Goal: Task Accomplishment & Management: Complete application form

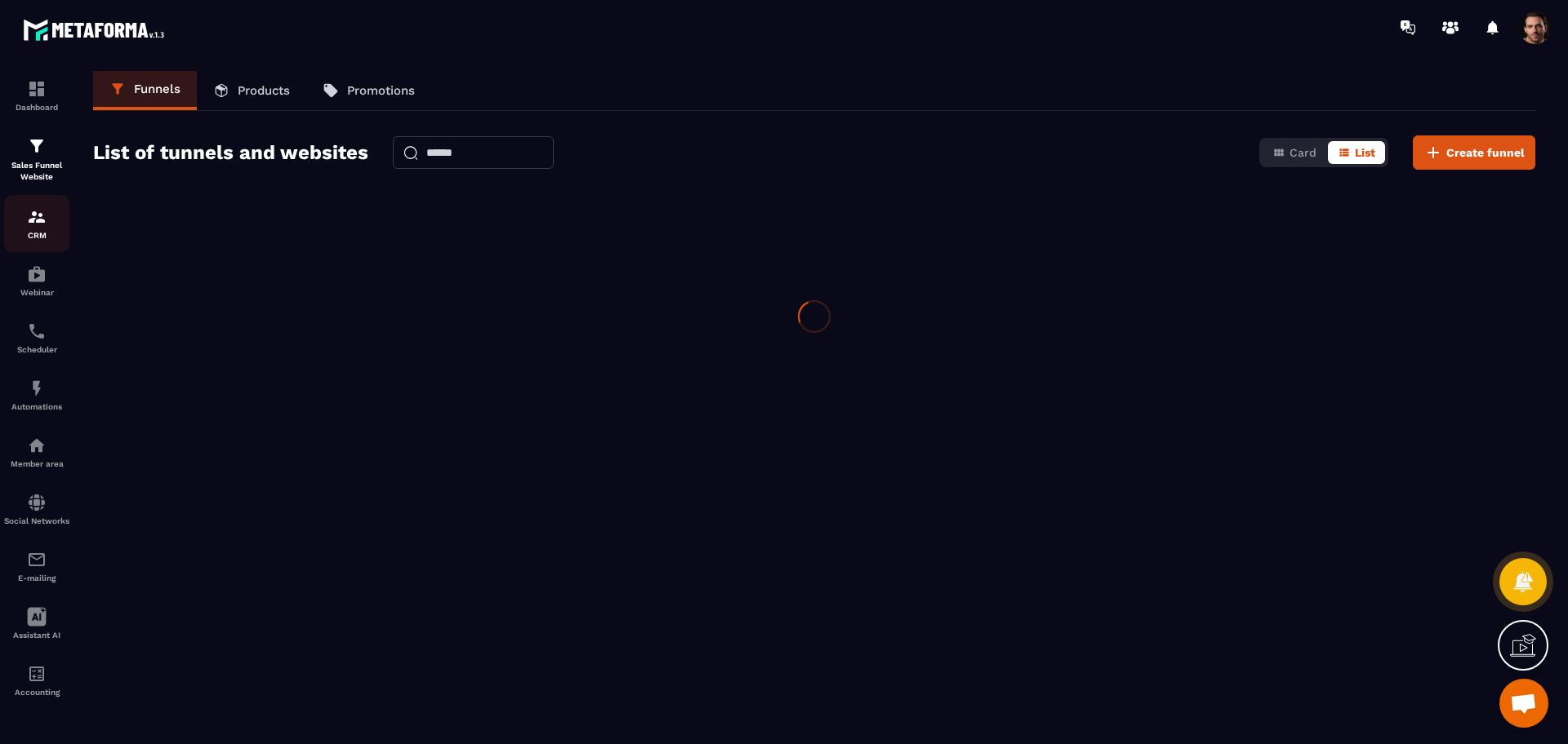
click at [46, 225] on div "CRM" at bounding box center [36, 224] width 66 height 33
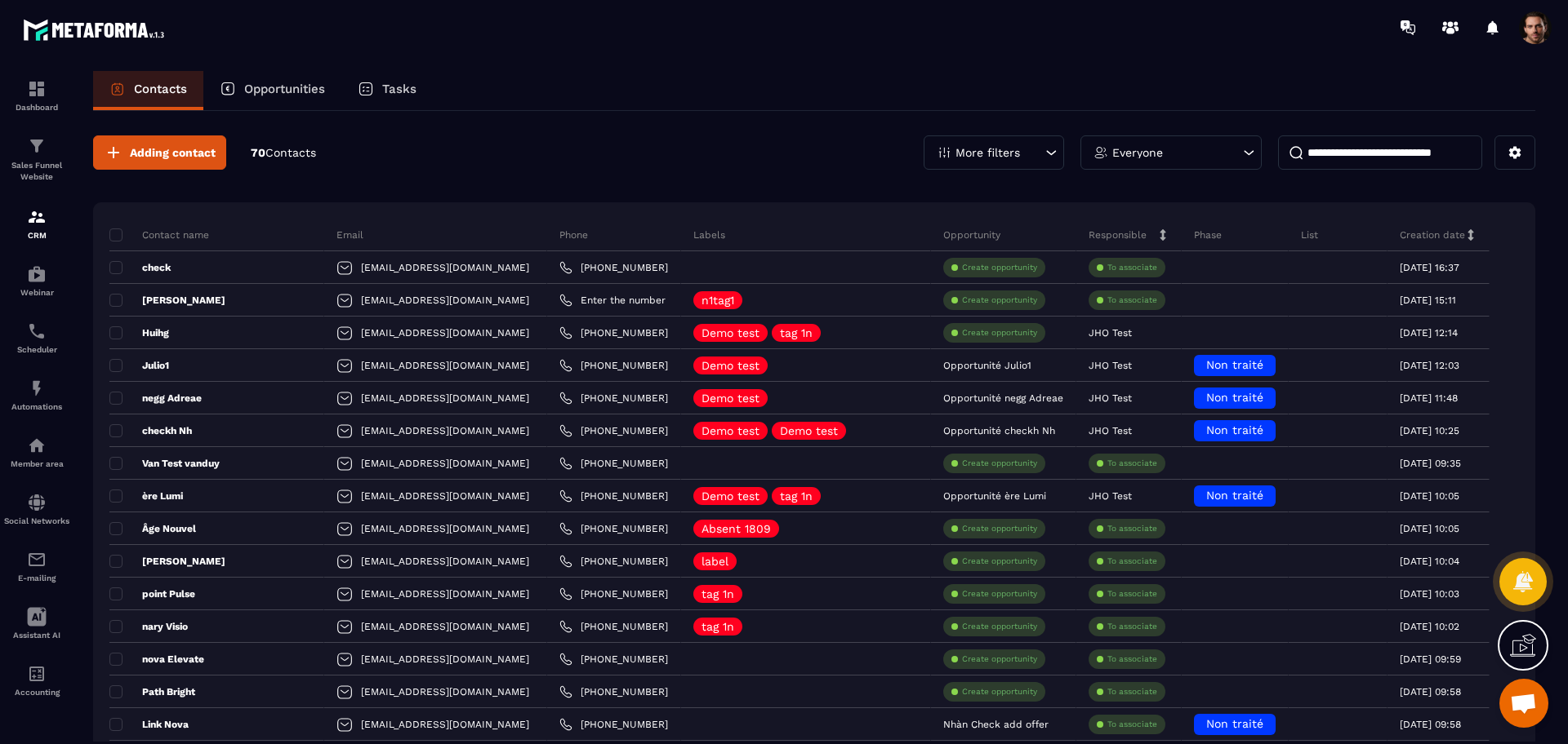
click at [964, 152] on p "More filters" at bounding box center [987, 152] width 65 height 12
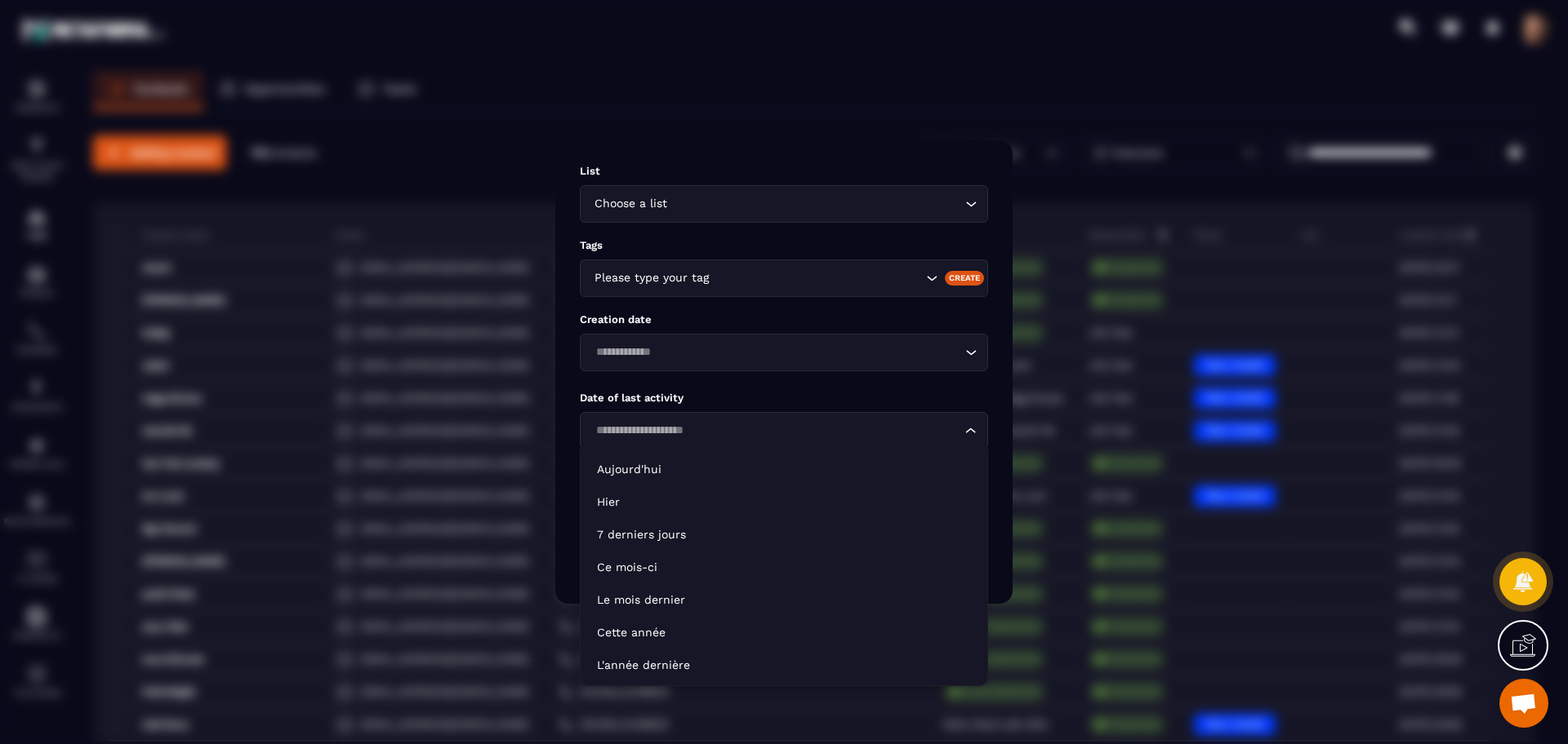
click at [723, 427] on input "Search for option" at bounding box center [775, 431] width 370 height 18
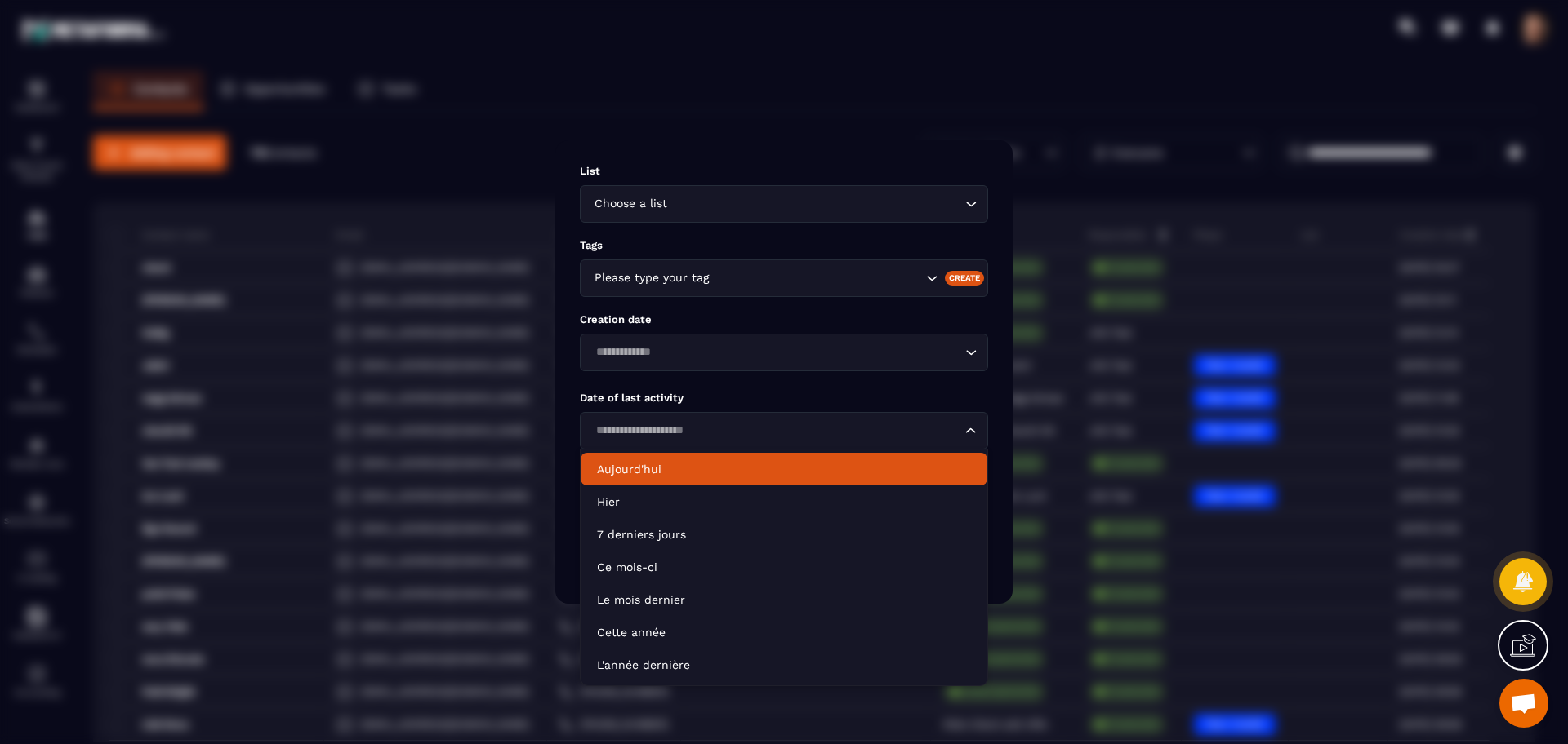
click at [676, 480] on li "Aujourd'hui" at bounding box center [784, 469] width 407 height 33
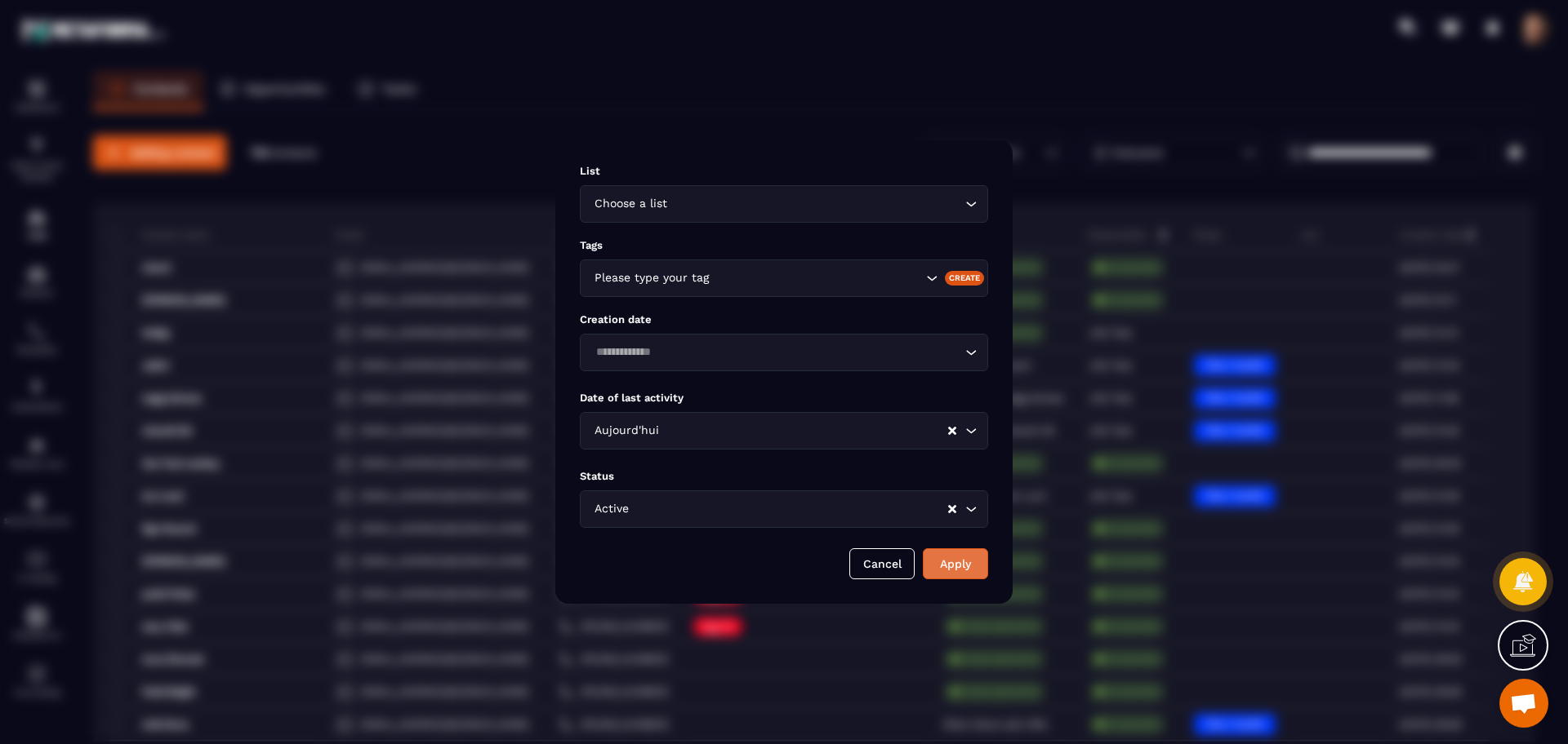
click at [967, 563] on button "Apply" at bounding box center [956, 564] width 66 height 31
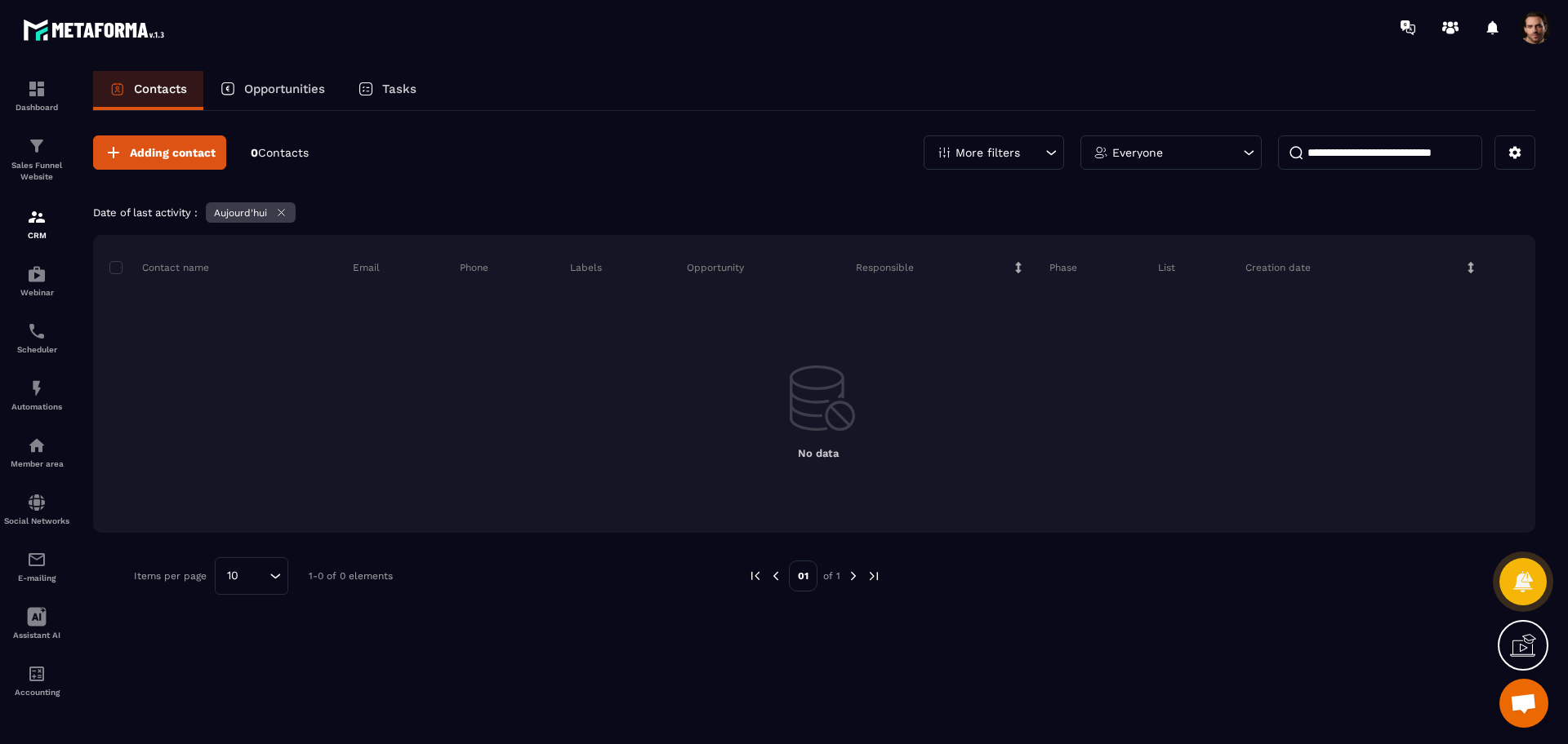
click at [278, 216] on icon at bounding box center [281, 213] width 6 height 6
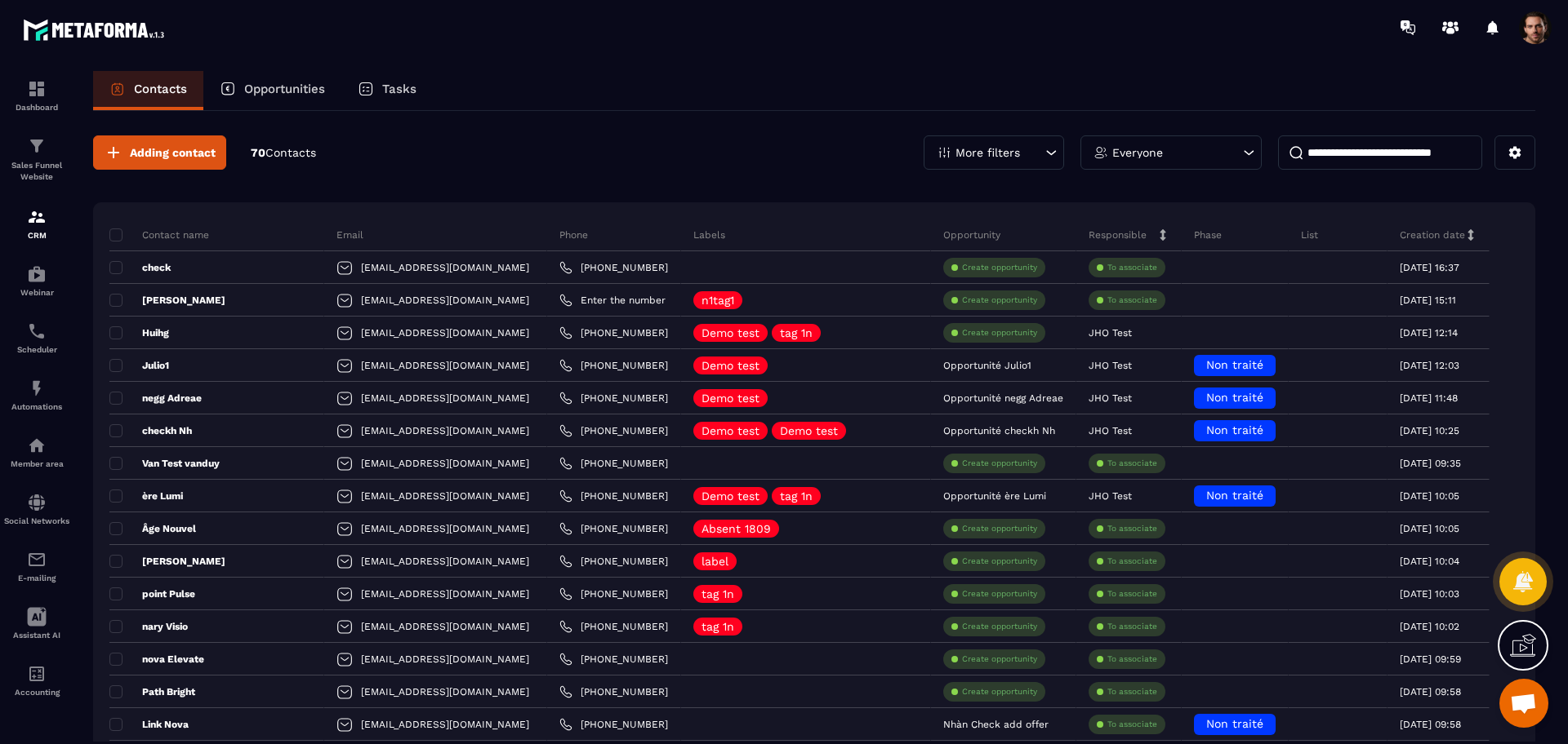
click at [986, 156] on p "More filters" at bounding box center [987, 152] width 65 height 12
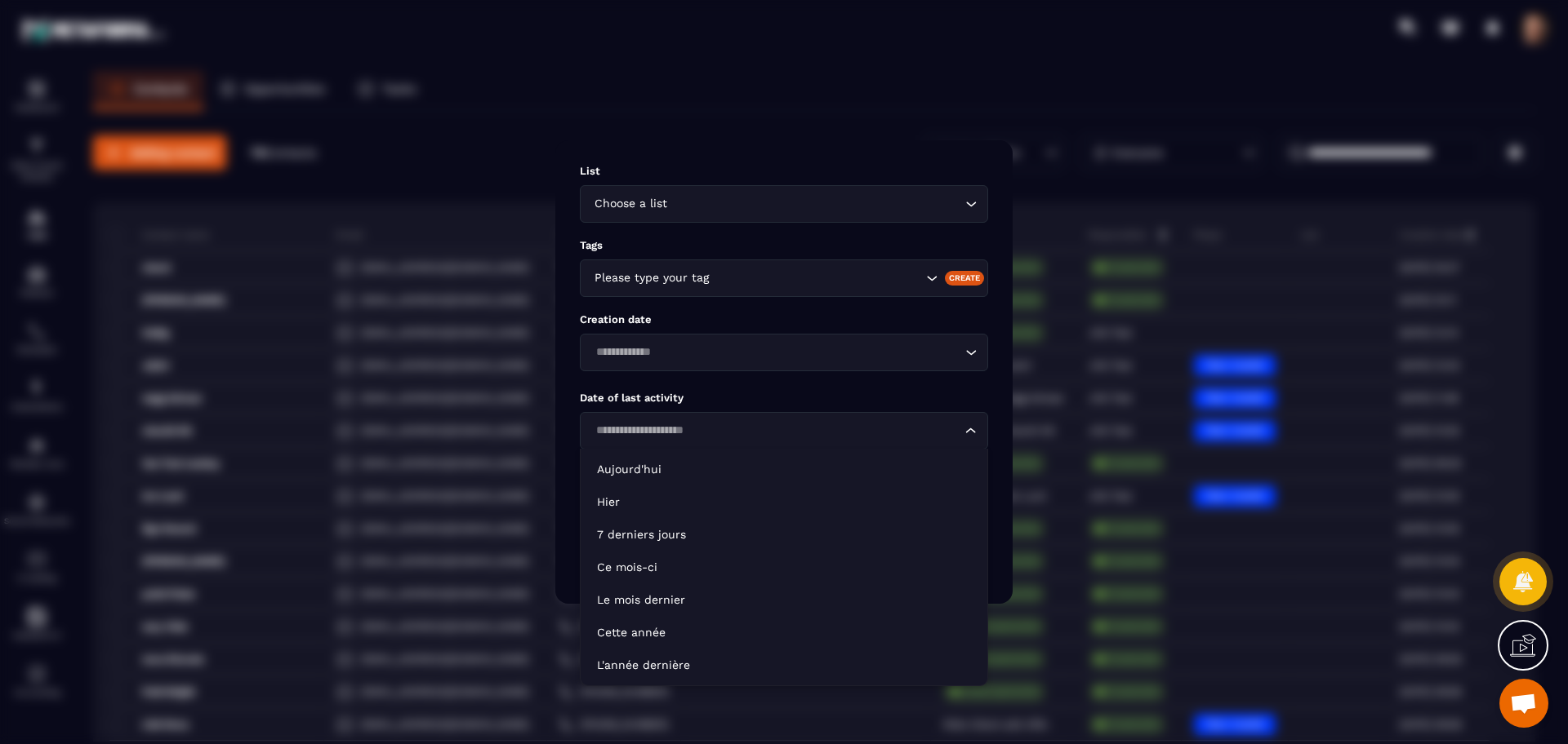
click at [822, 429] on input "Search for option" at bounding box center [775, 431] width 370 height 18
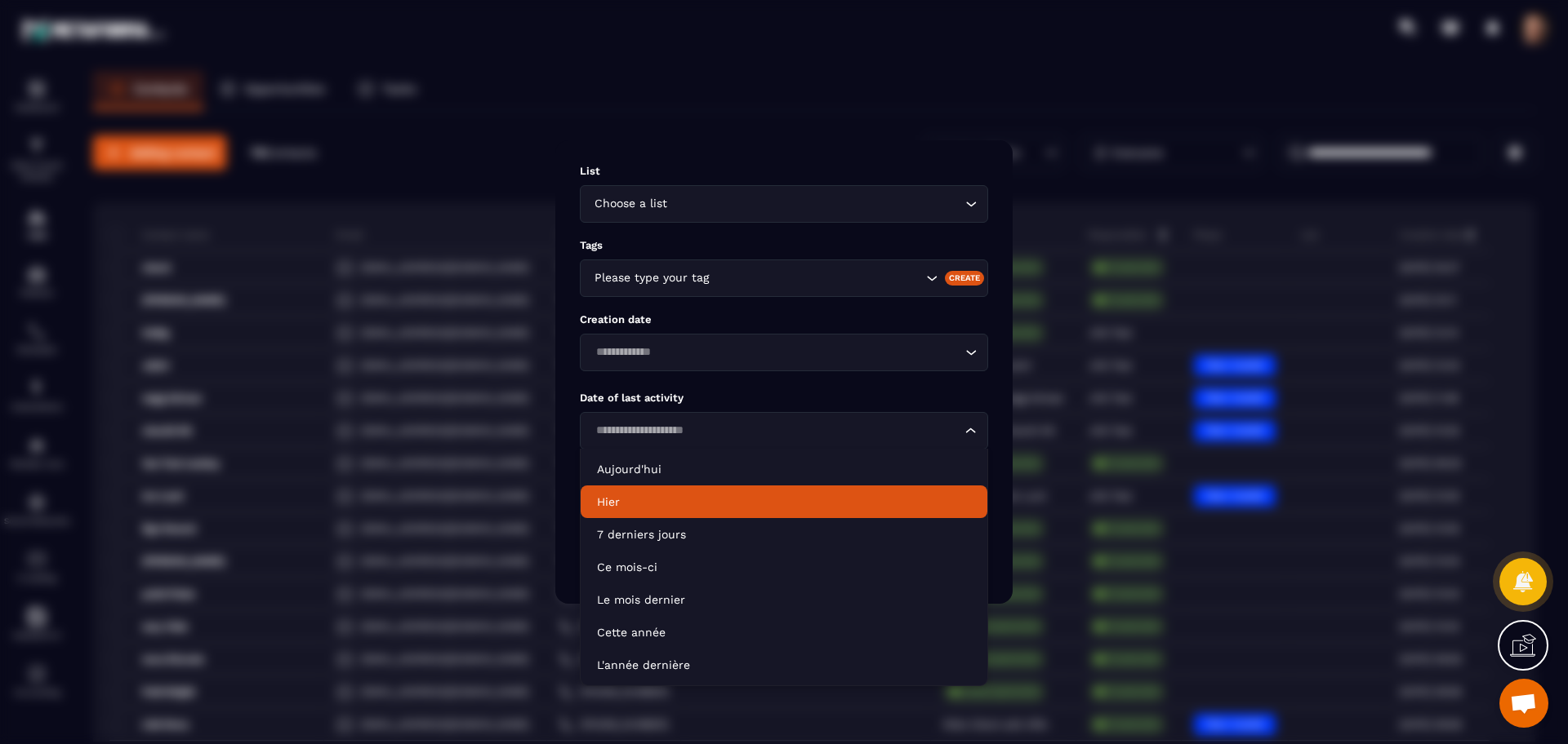
click at [735, 511] on li "Hier" at bounding box center [784, 502] width 407 height 33
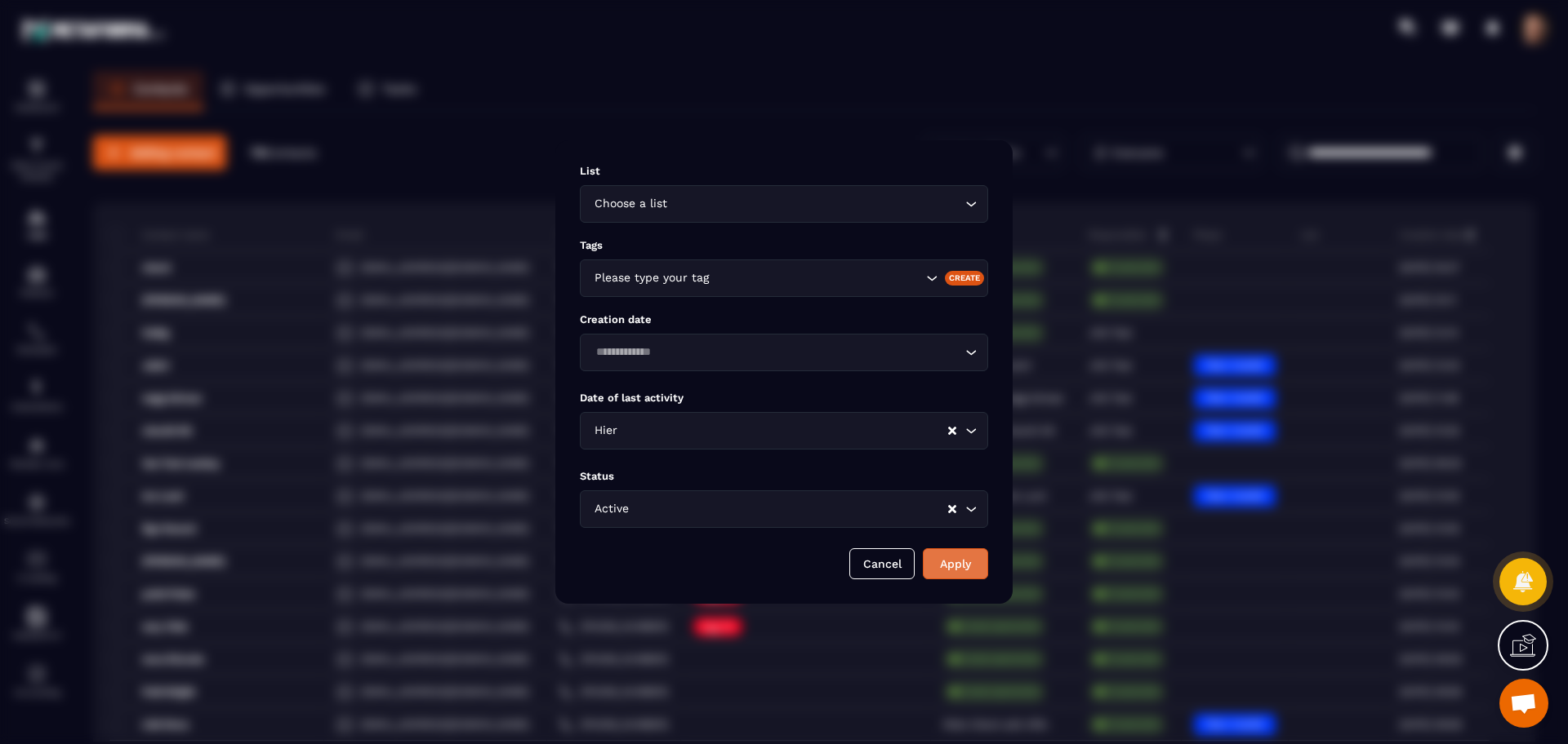
click at [923, 557] on button "Apply" at bounding box center [956, 564] width 66 height 31
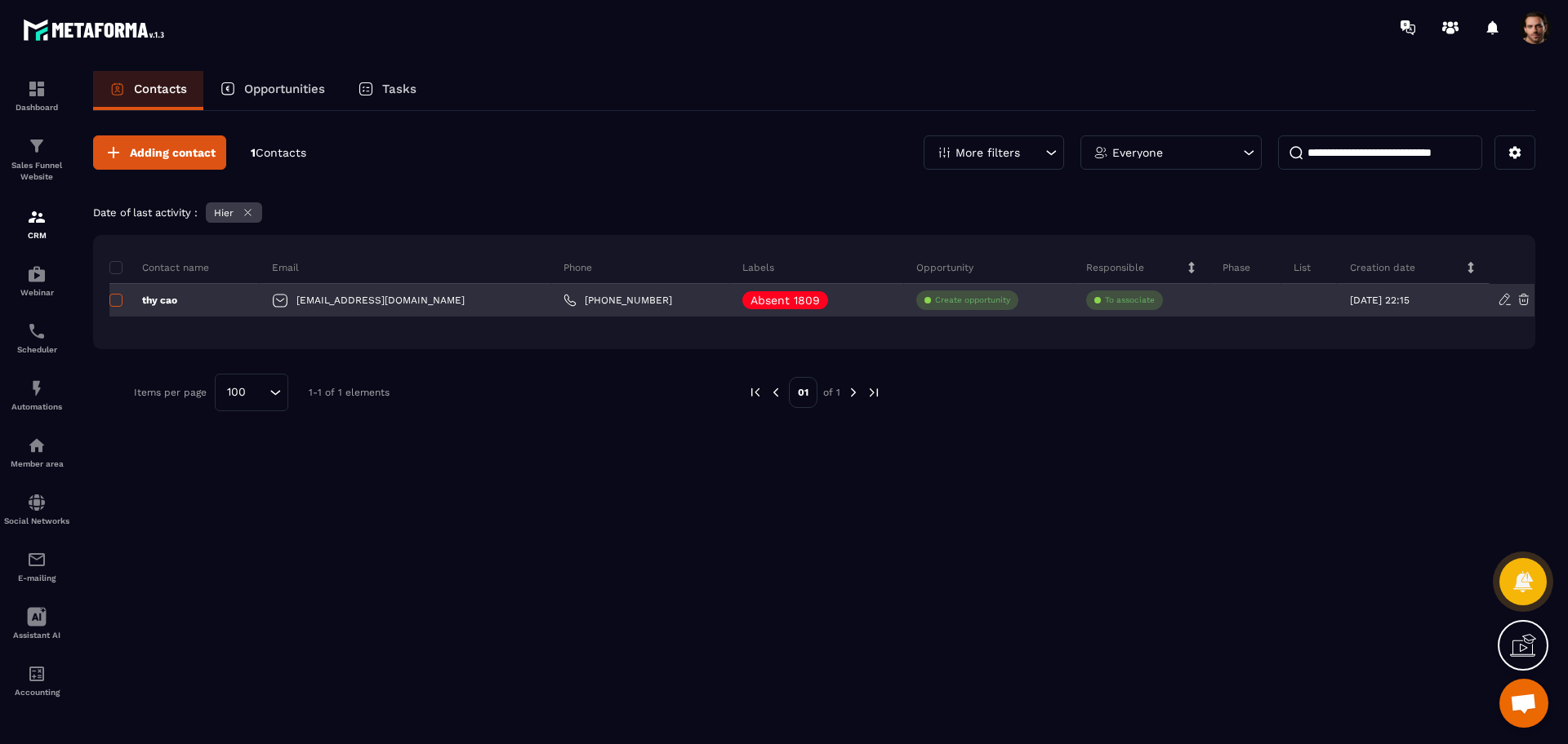
click at [115, 300] on span at bounding box center [116, 300] width 13 height 13
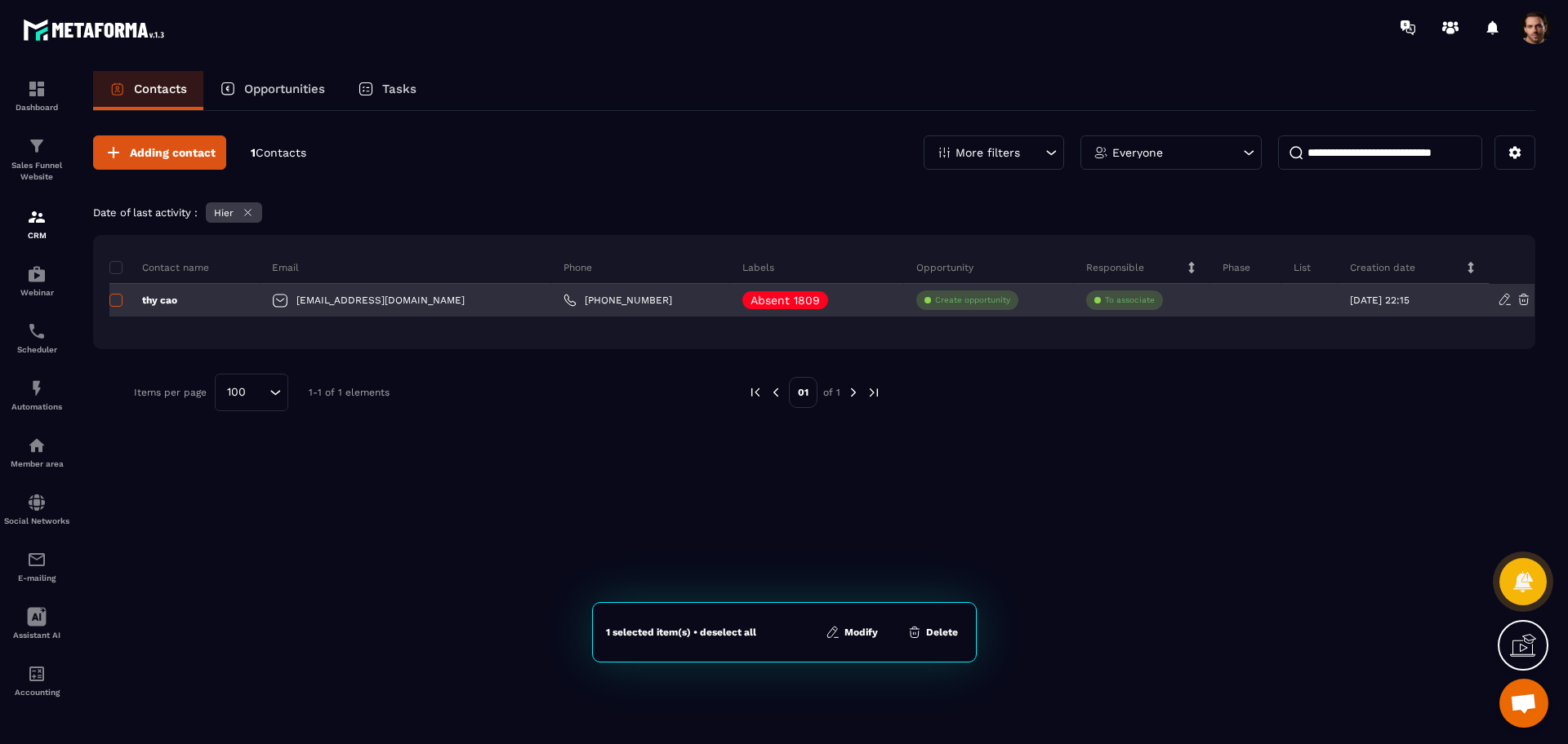
click at [115, 303] on span at bounding box center [116, 300] width 13 height 13
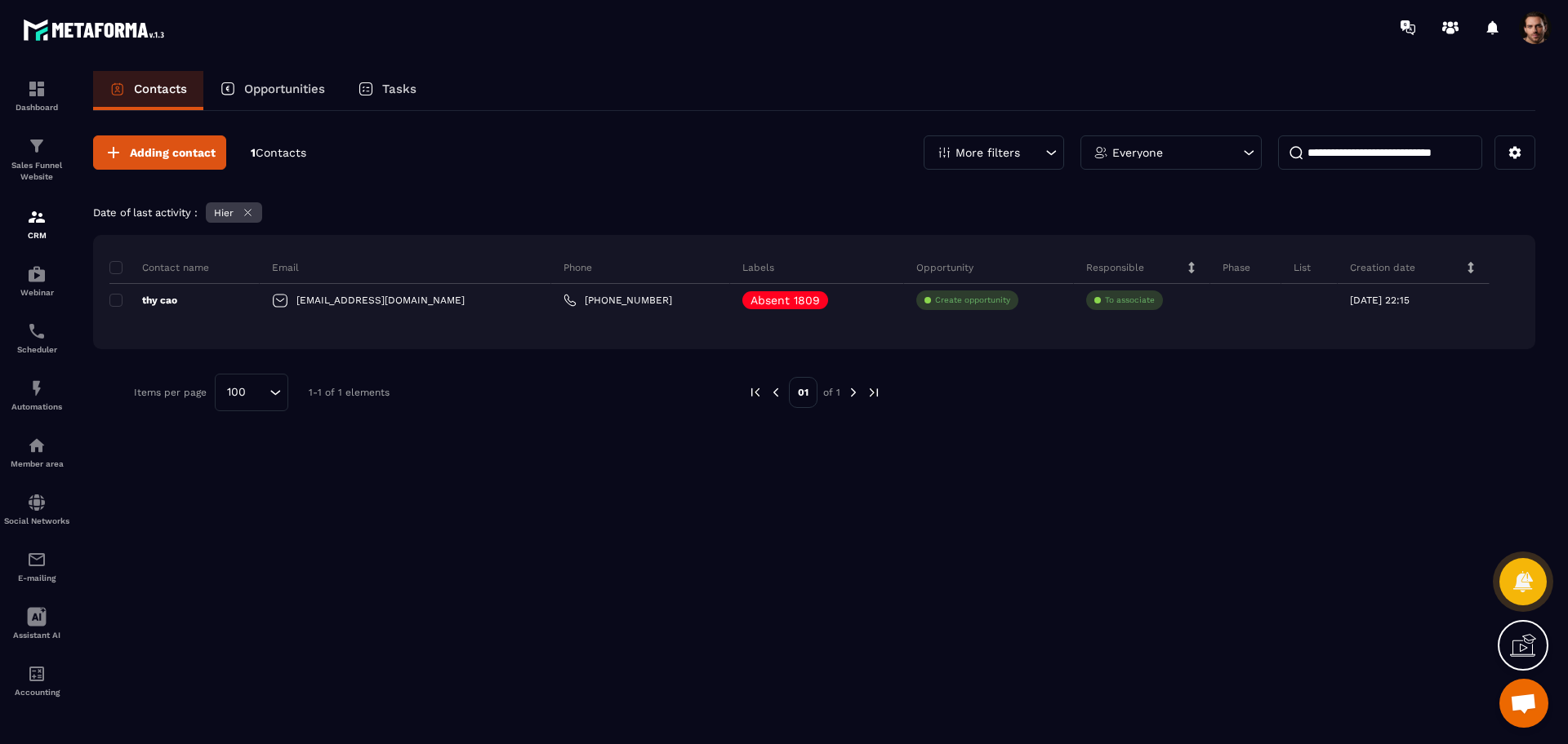
click at [960, 168] on div "More filters" at bounding box center [994, 153] width 140 height 35
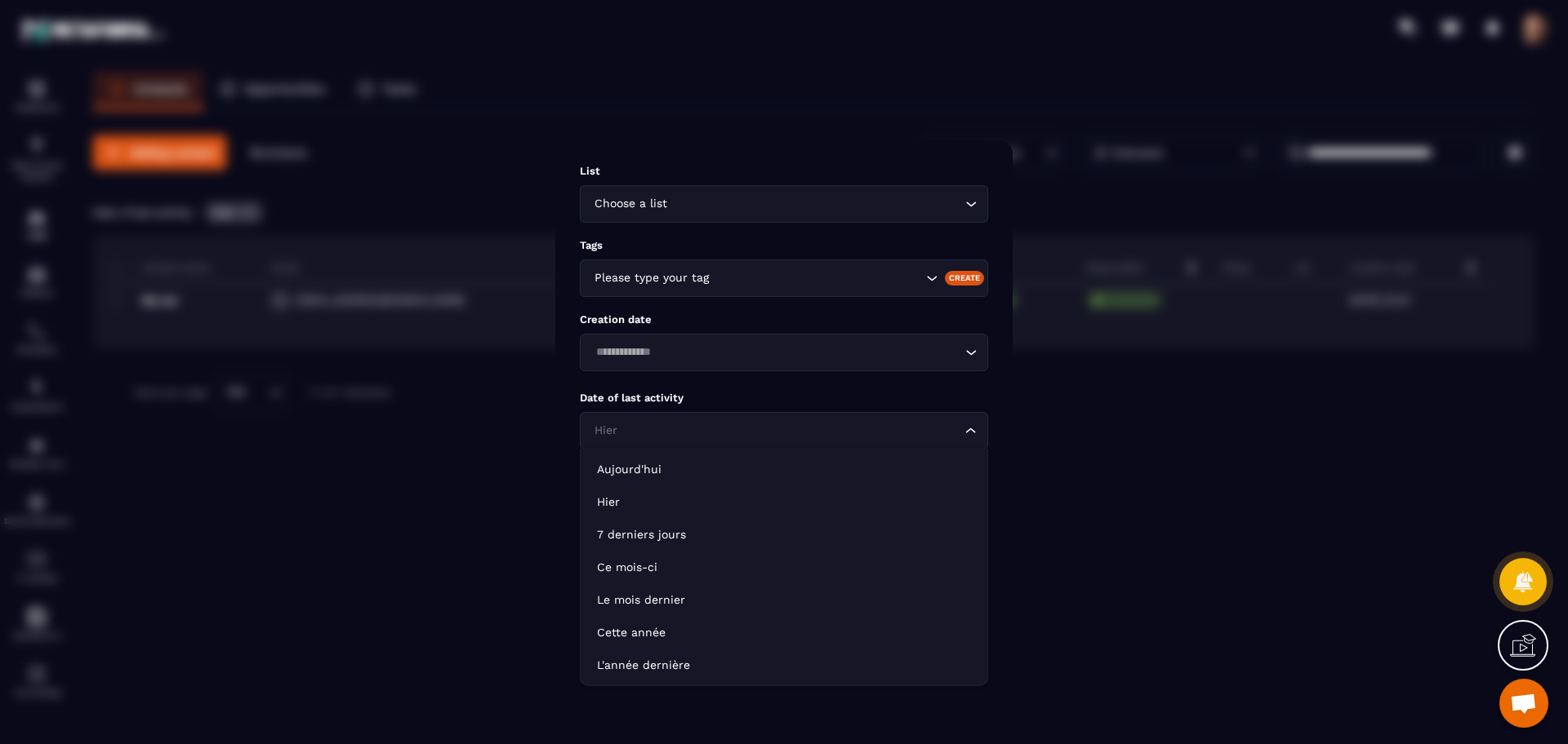
click at [830, 431] on input "Search for option" at bounding box center [775, 431] width 370 height 18
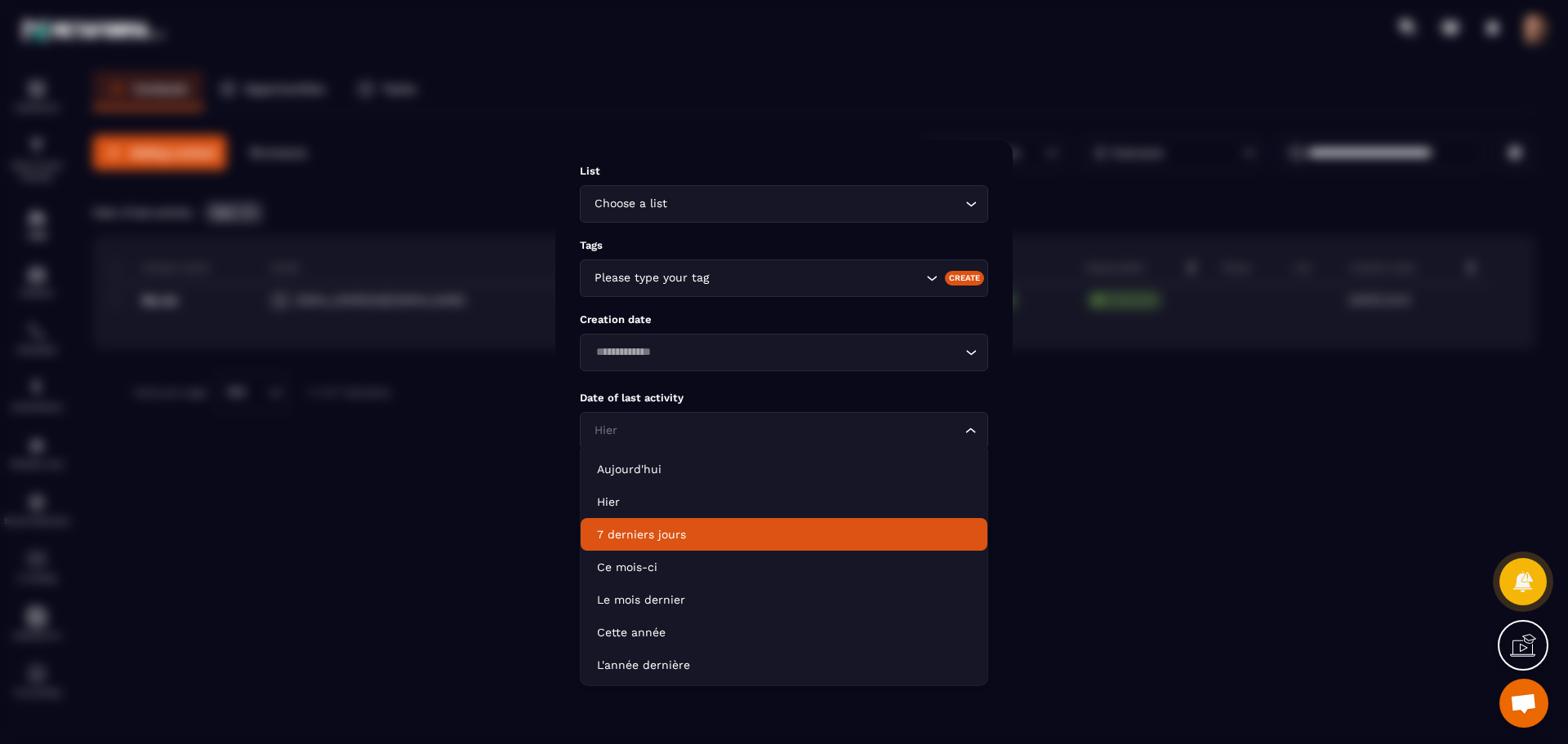
click at [753, 522] on li "7 derniers jours" at bounding box center [784, 535] width 407 height 33
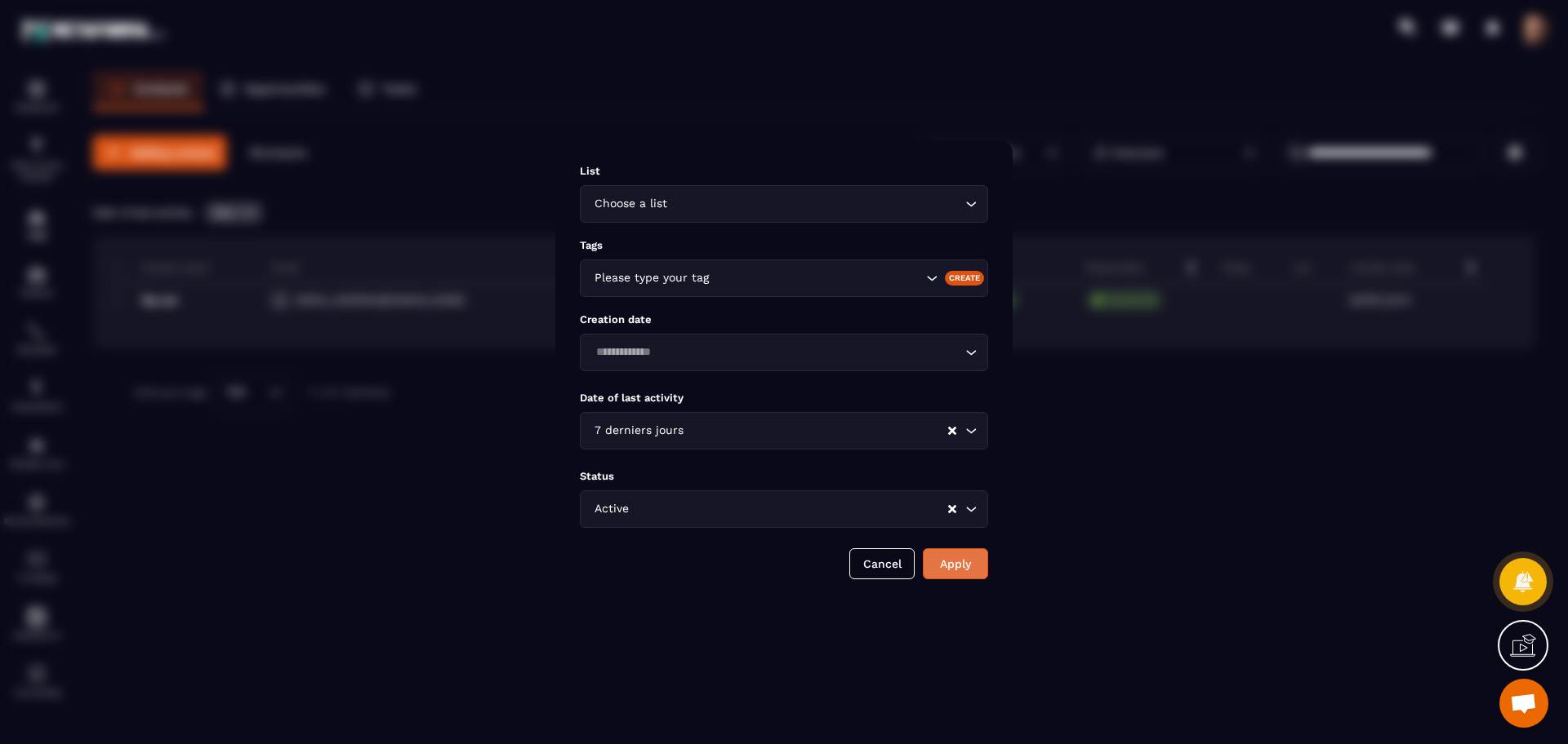
click at [952, 561] on button "Apply" at bounding box center [956, 564] width 66 height 31
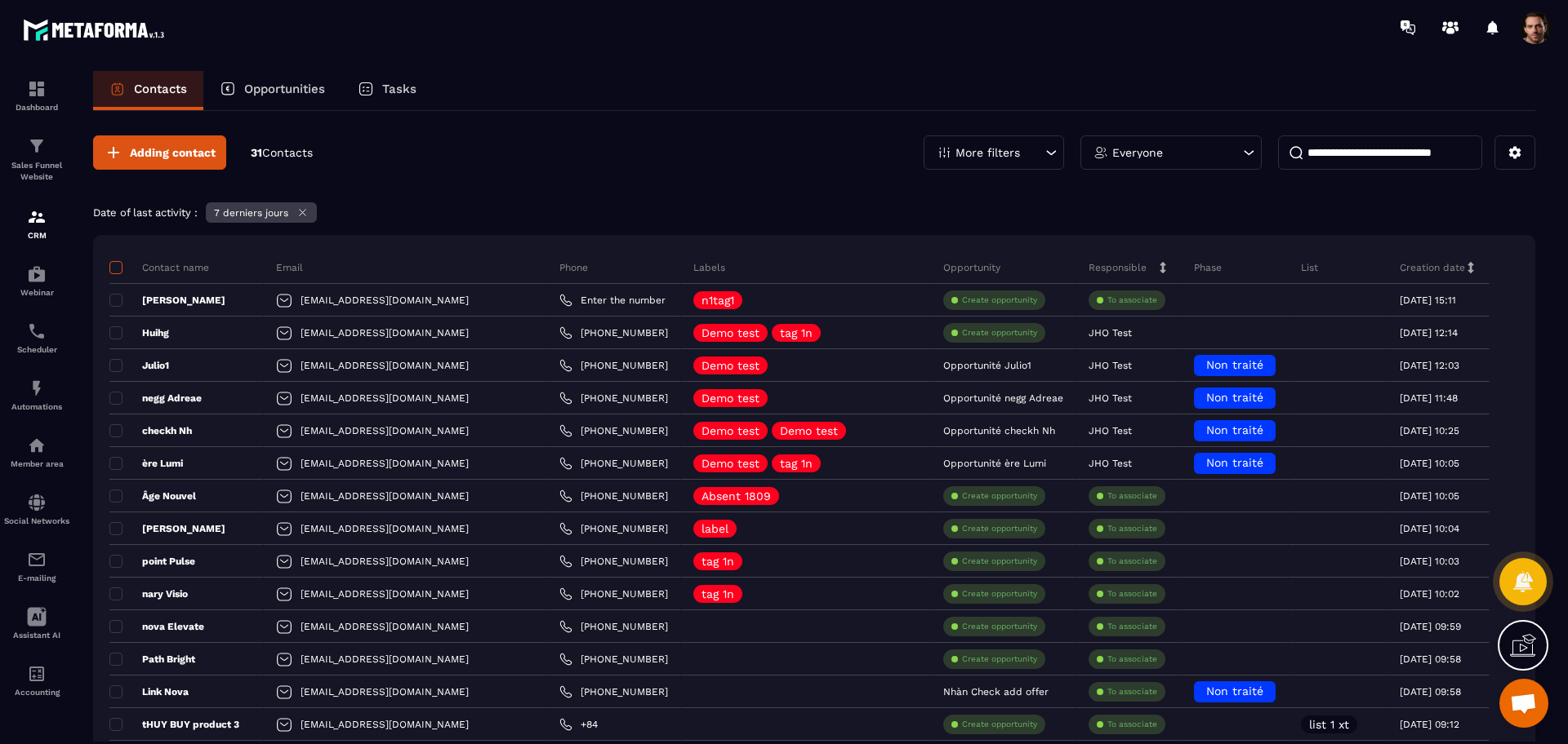
click at [115, 268] on span at bounding box center [116, 267] width 13 height 13
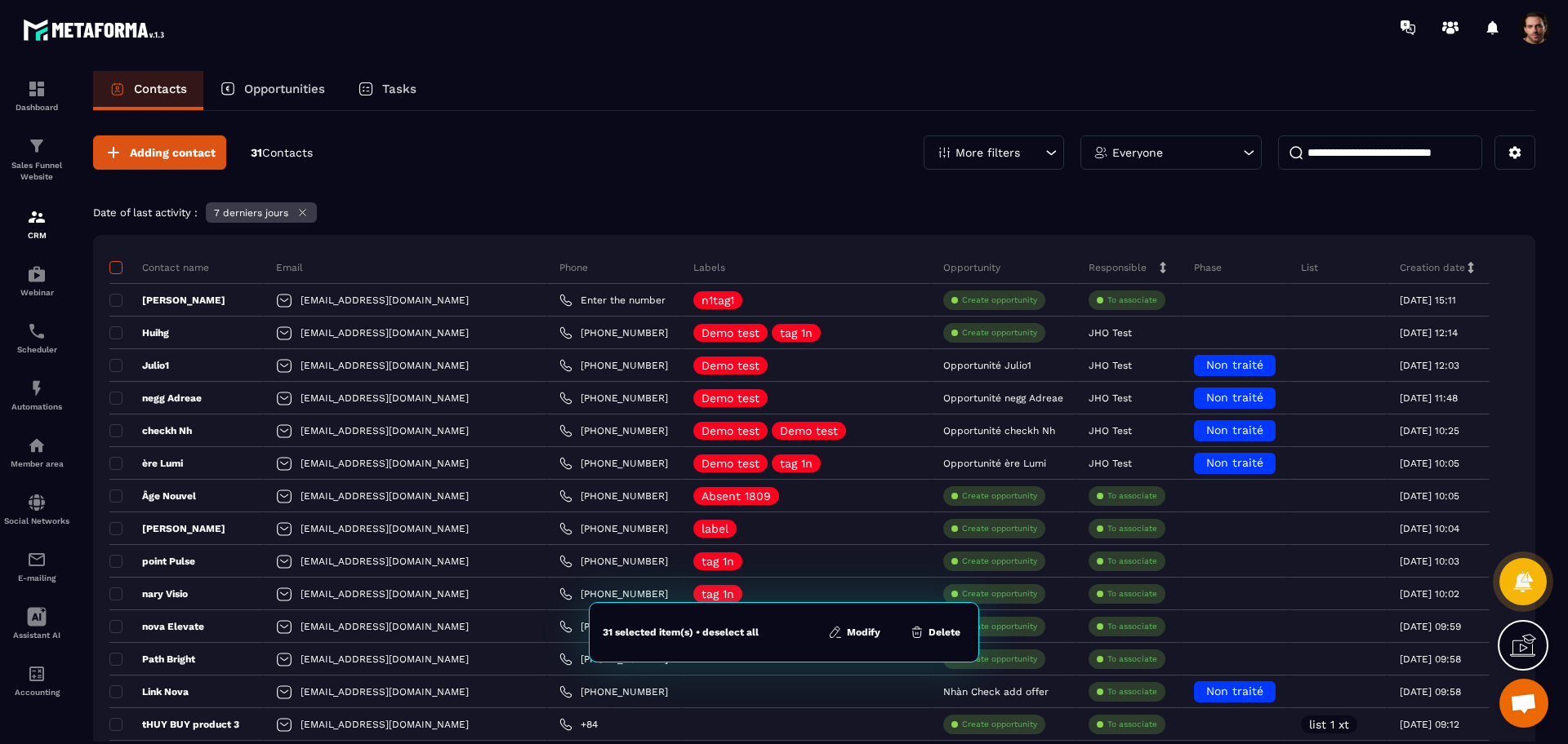
click at [117, 273] on span at bounding box center [116, 267] width 13 height 13
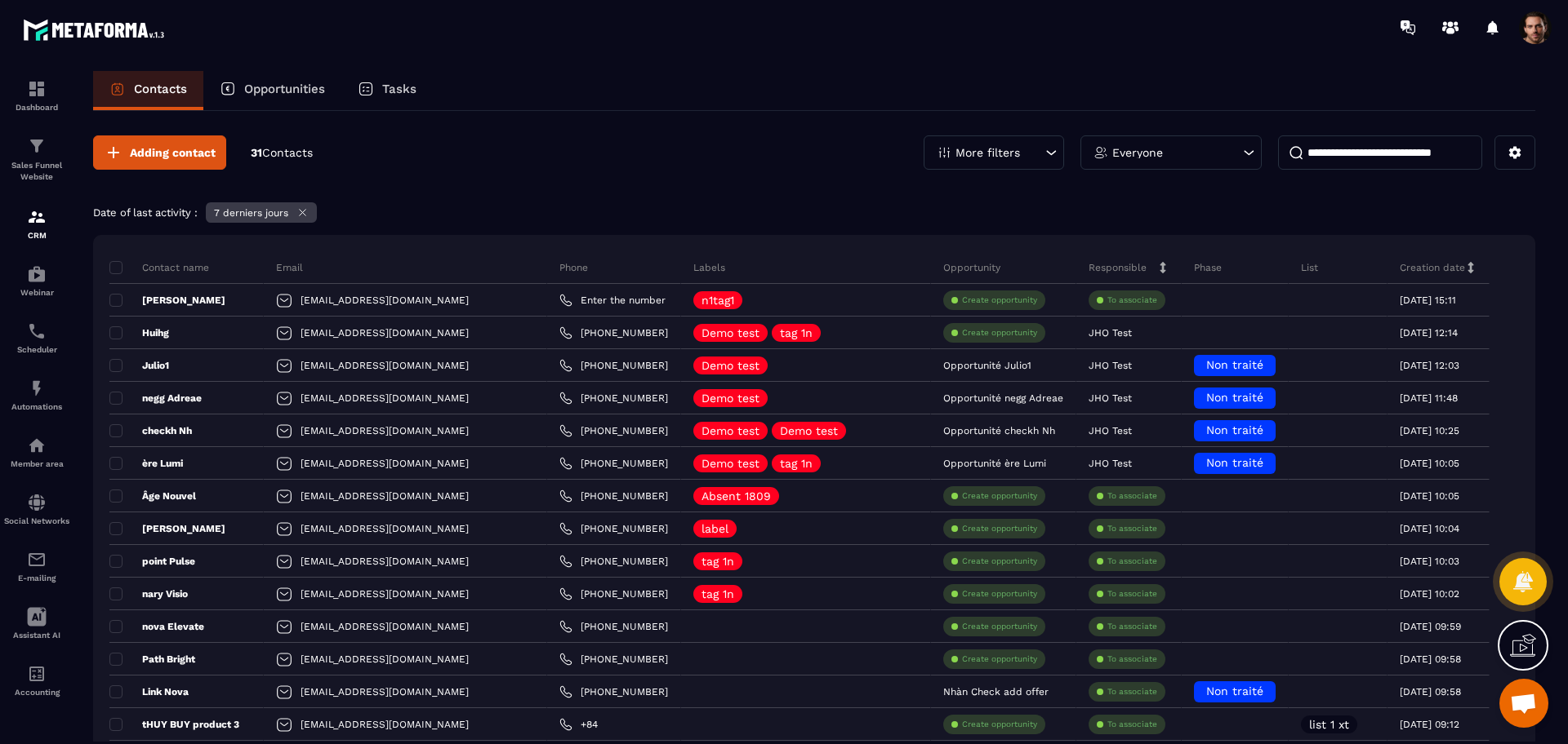
click at [980, 151] on p "More filters" at bounding box center [987, 152] width 65 height 12
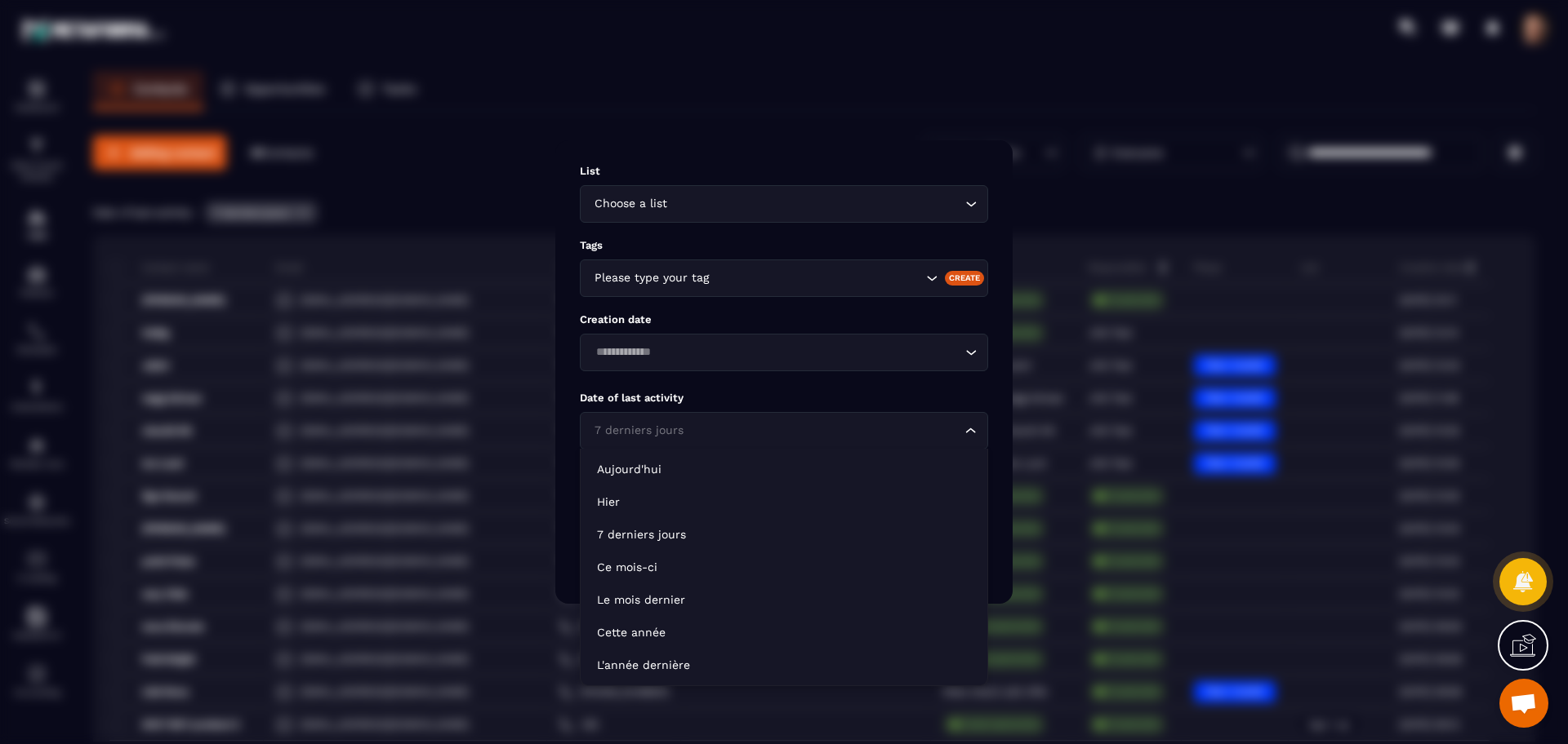
click at [736, 432] on input "Search for option" at bounding box center [775, 431] width 370 height 18
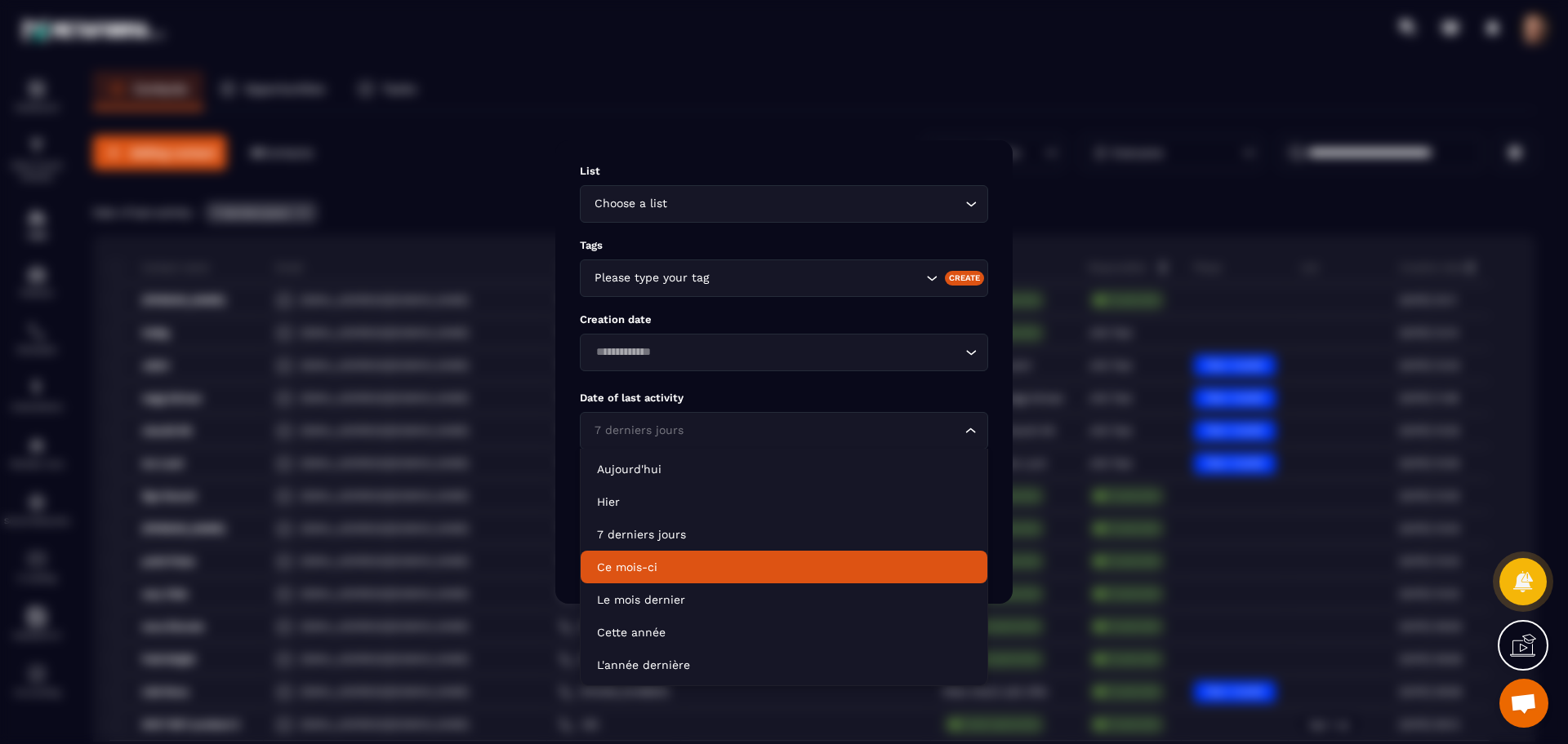
click at [708, 568] on p "Ce mois-ci" at bounding box center [784, 568] width 374 height 16
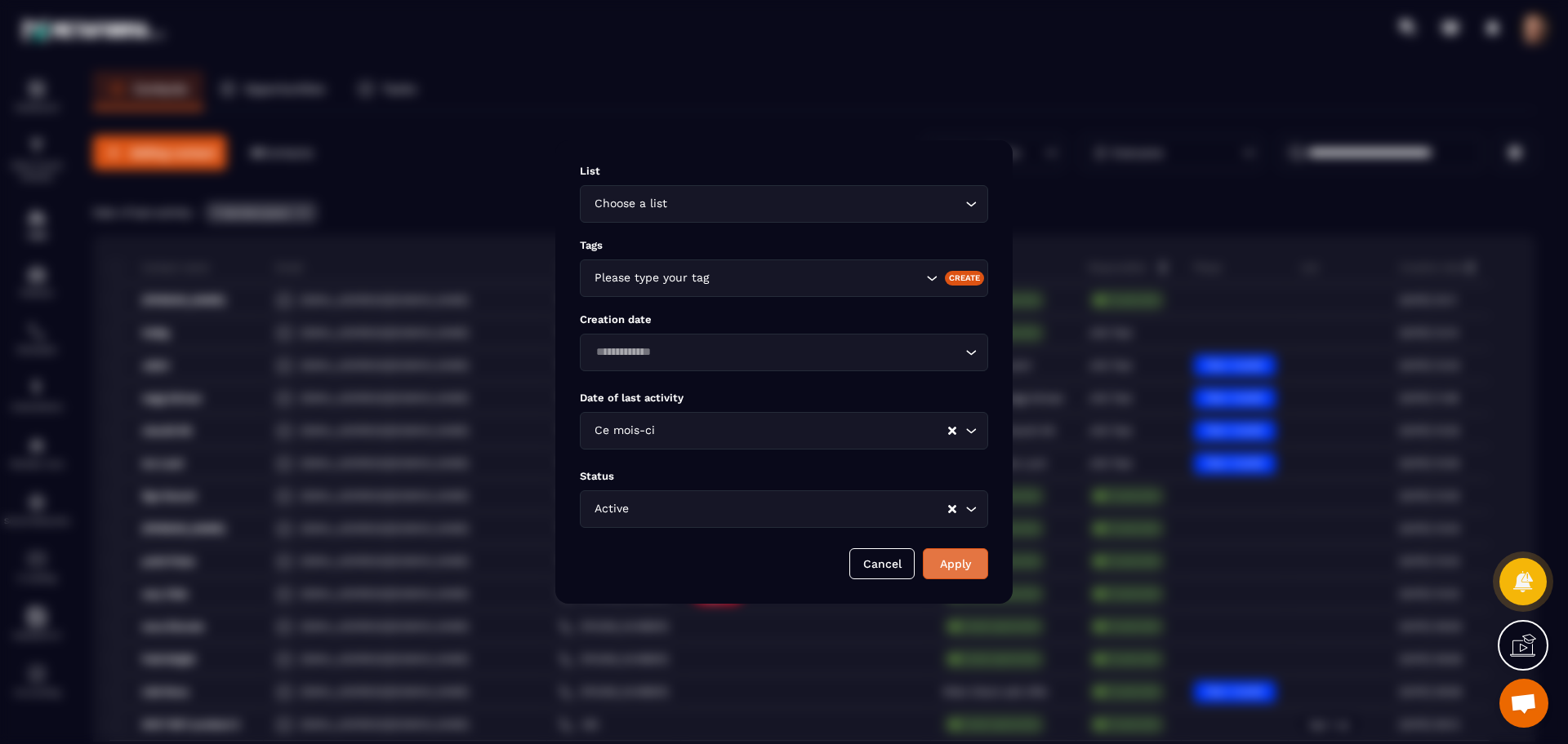
click at [938, 575] on button "Apply" at bounding box center [956, 564] width 66 height 31
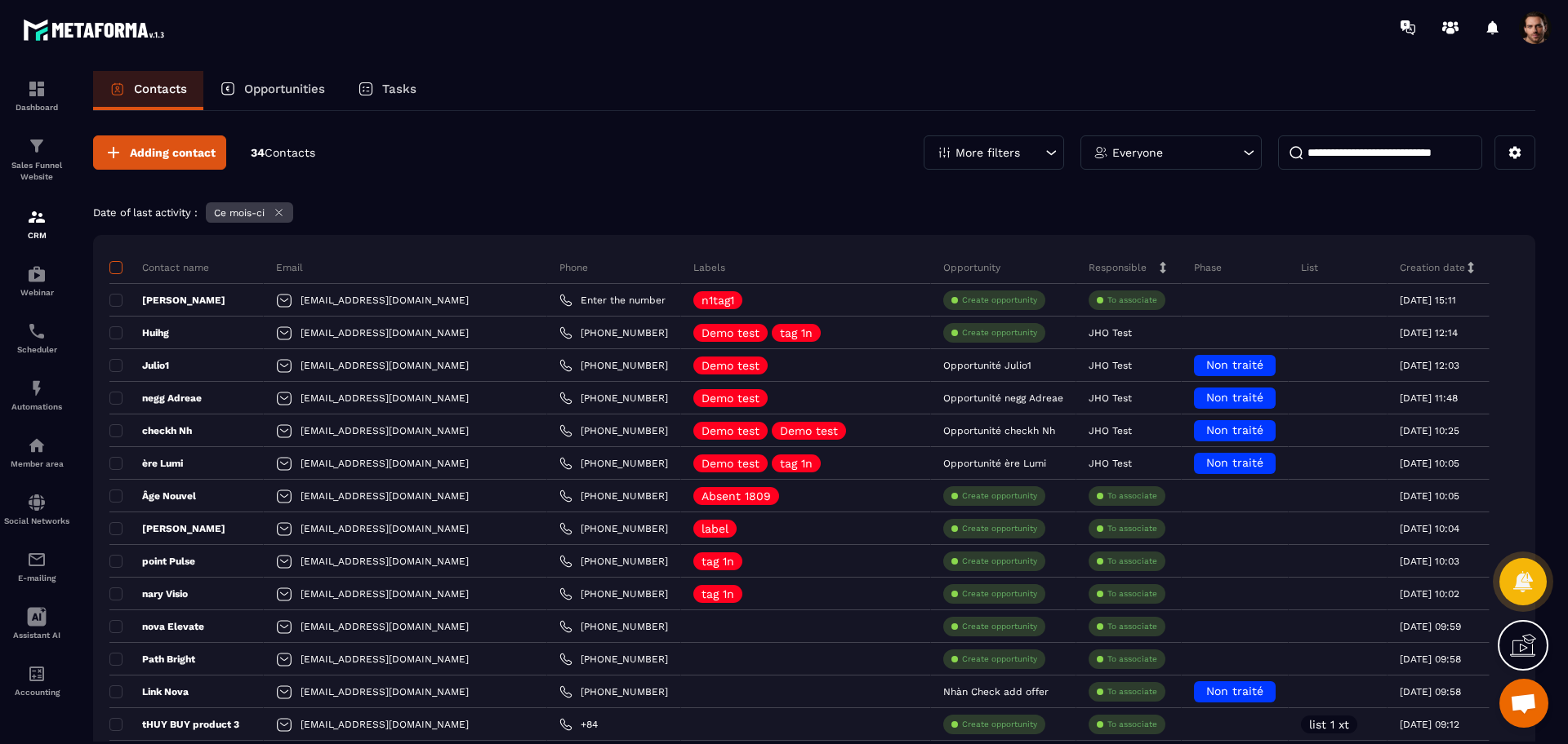
click at [112, 267] on span at bounding box center [116, 267] width 13 height 13
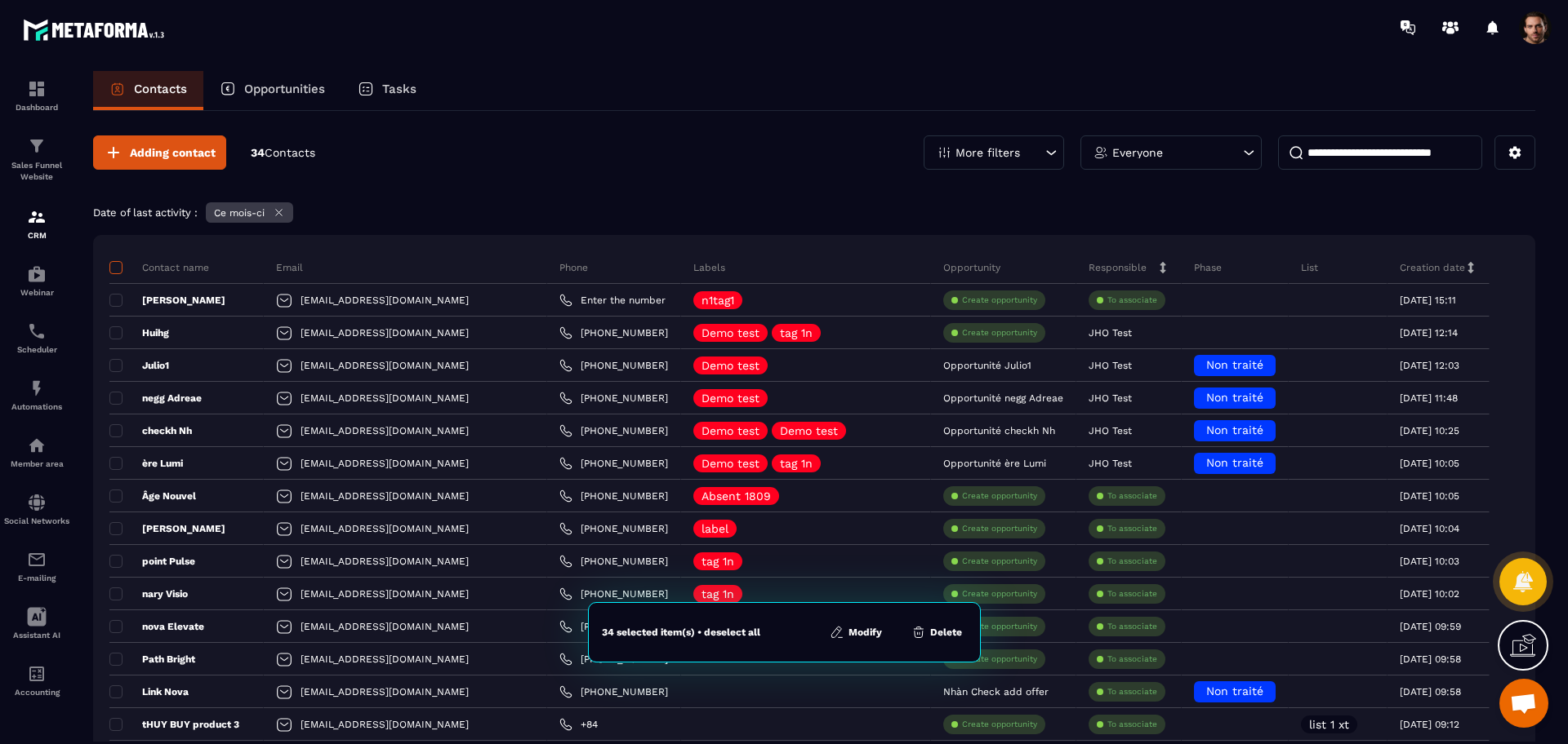
click at [114, 265] on span at bounding box center [116, 267] width 13 height 13
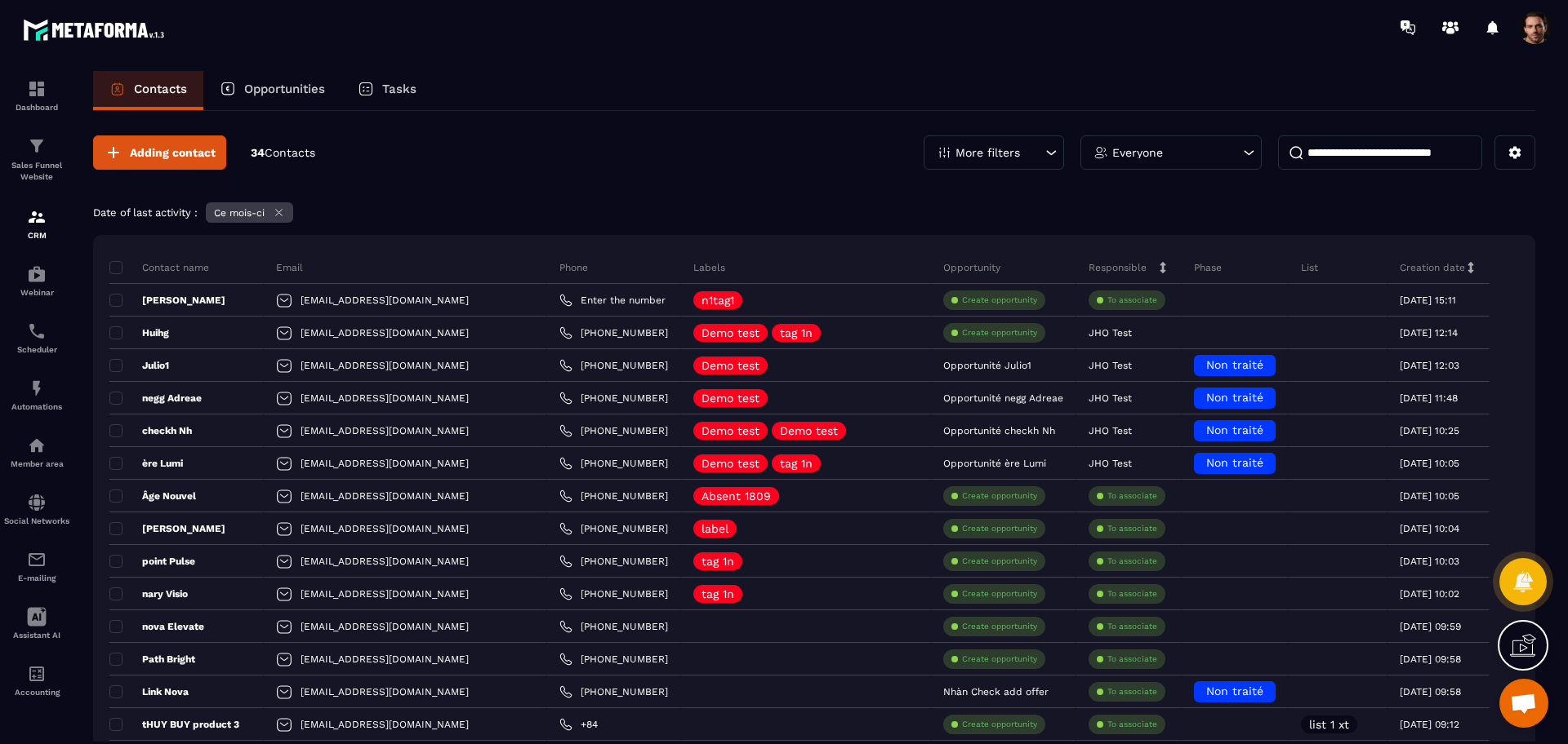
click at [986, 146] on p "More filters" at bounding box center [987, 152] width 65 height 12
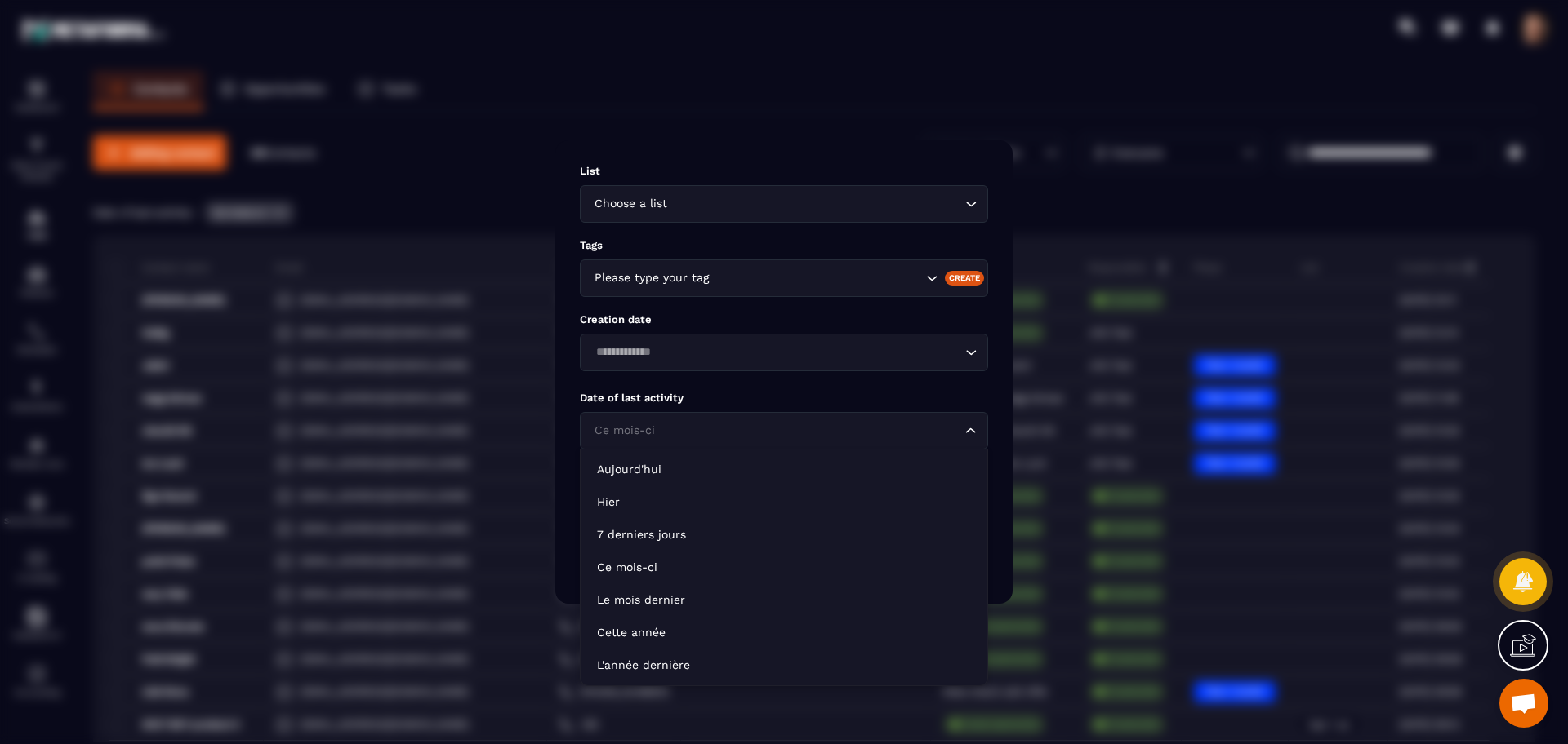
click at [751, 428] on input "Search for option" at bounding box center [775, 431] width 370 height 18
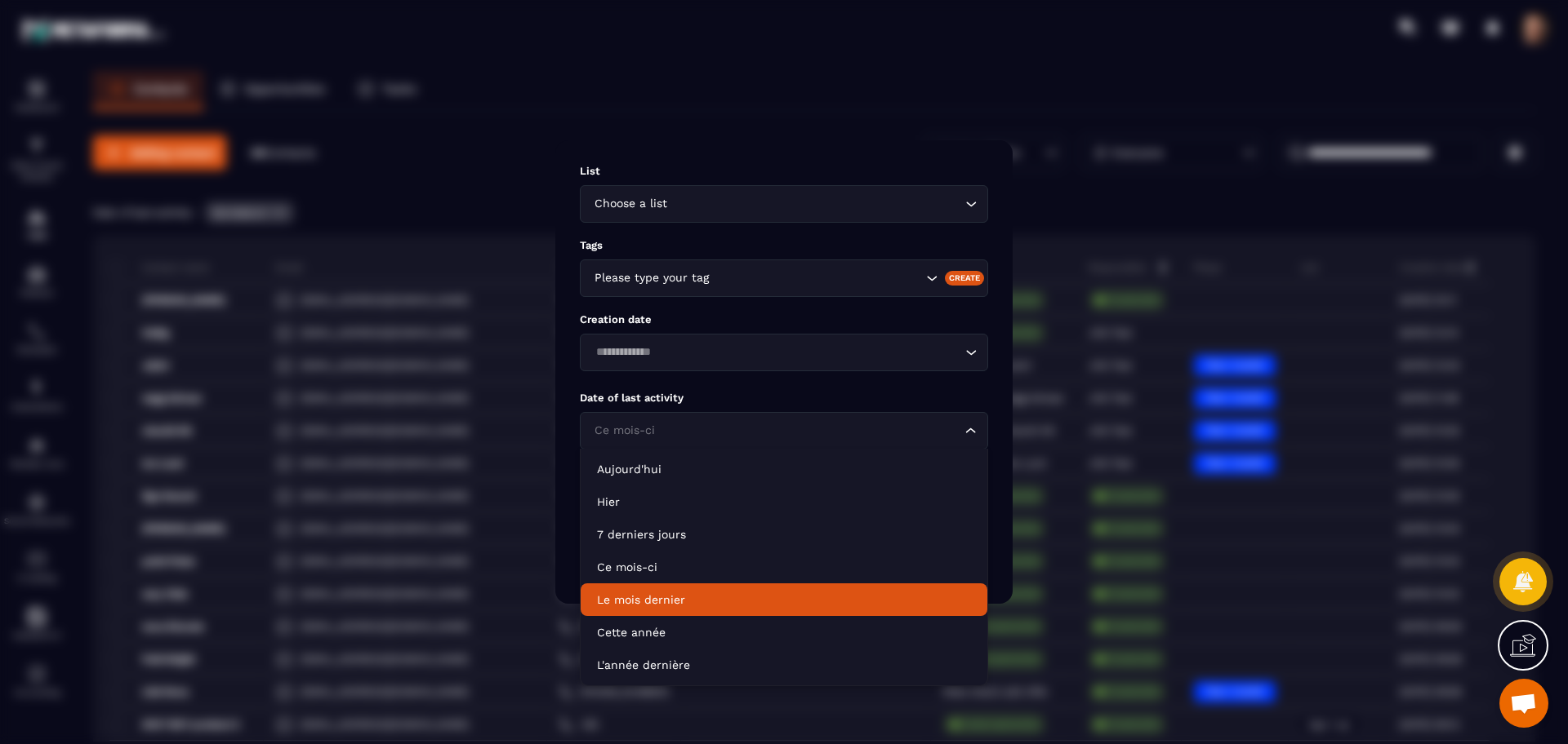
click at [754, 591] on li "Le mois dernier" at bounding box center [784, 599] width 407 height 33
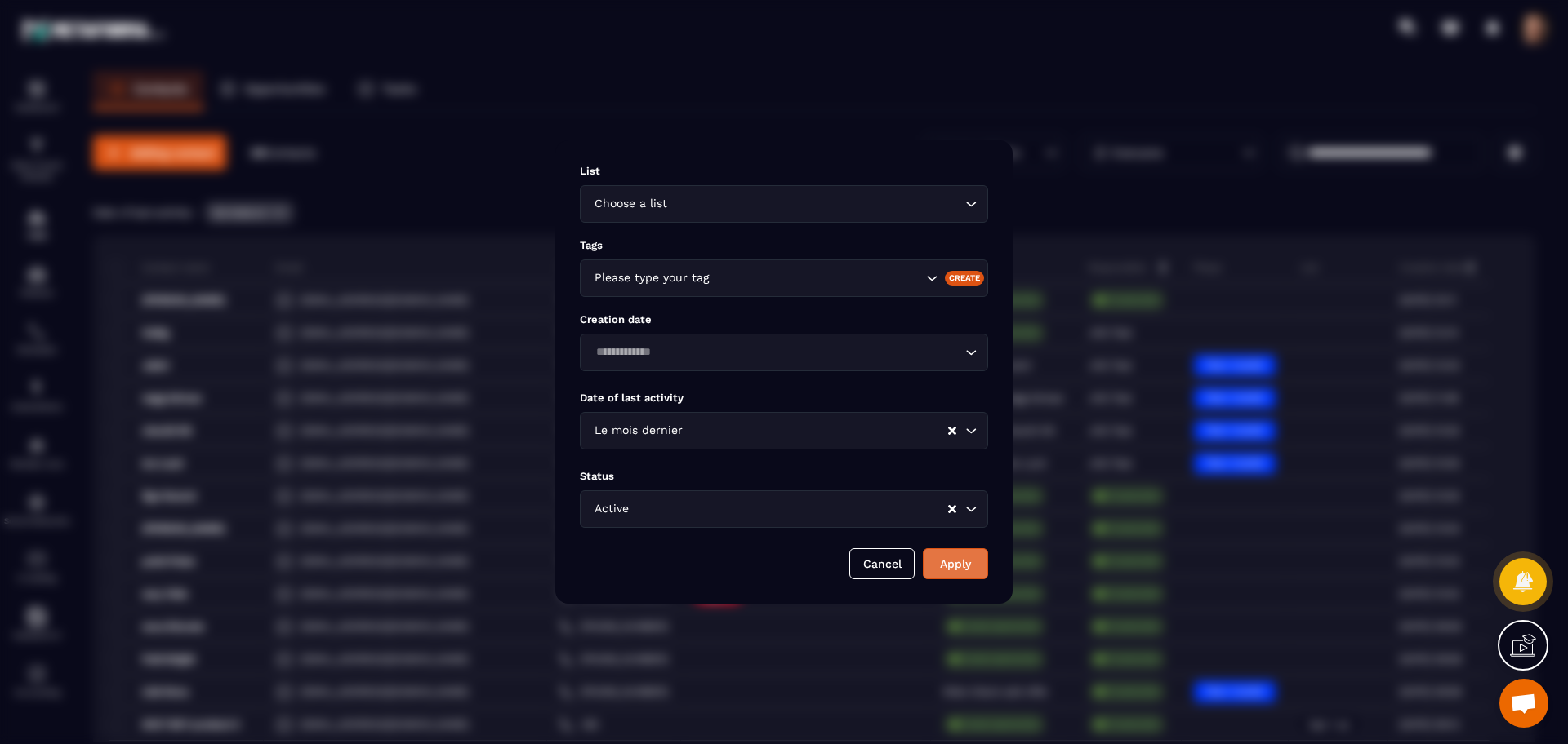
click at [932, 577] on button "Apply" at bounding box center [956, 564] width 66 height 31
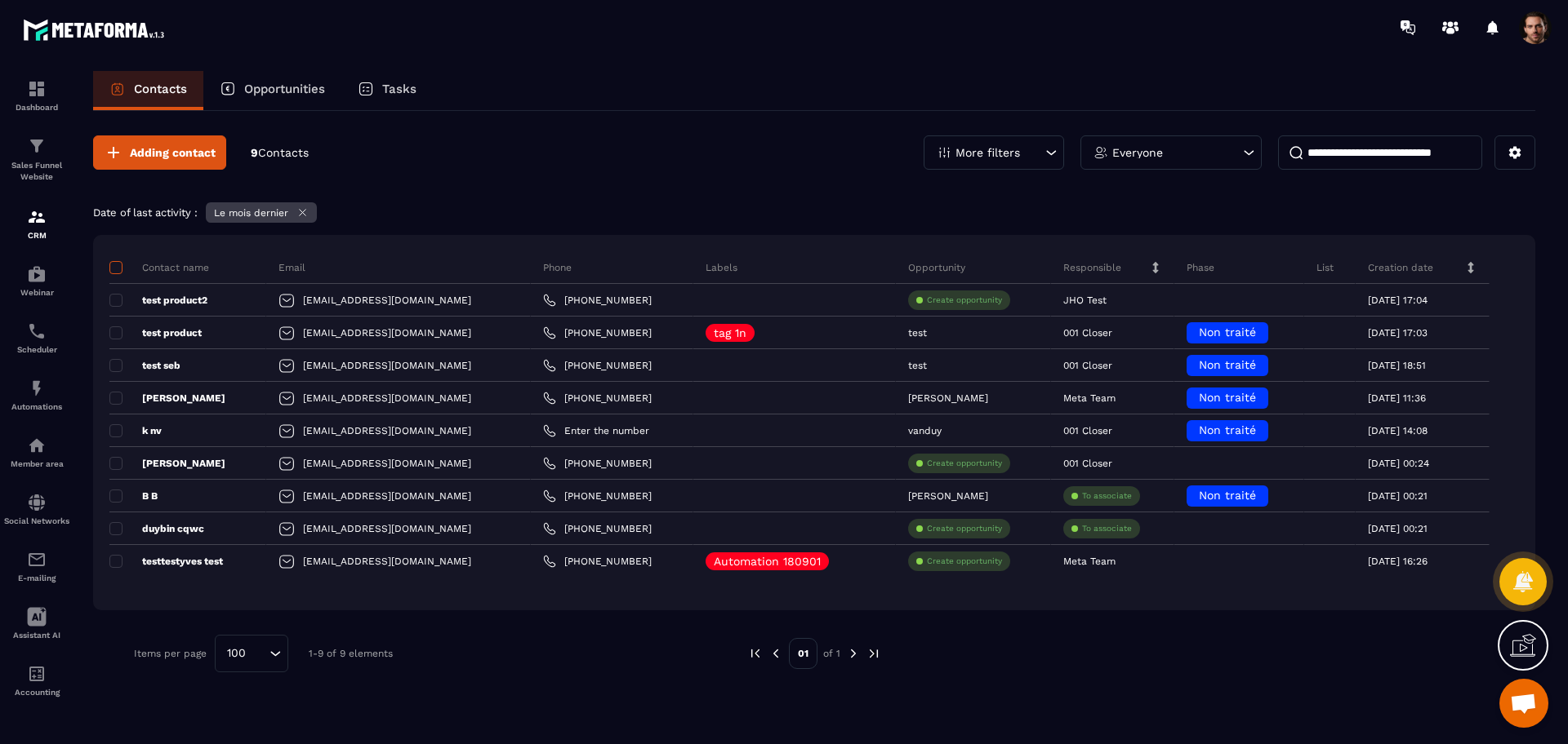
click at [113, 261] on span at bounding box center [116, 267] width 13 height 13
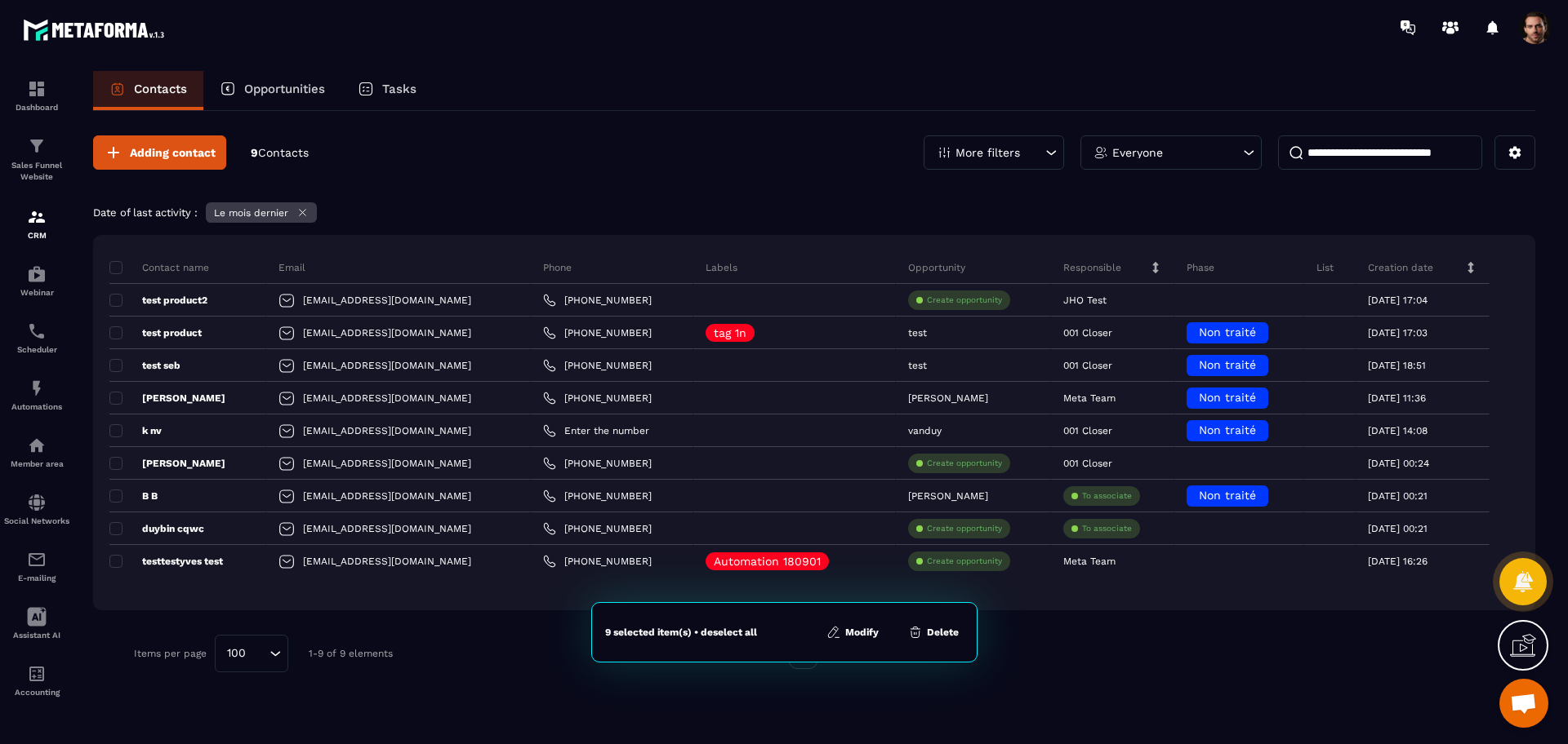
click at [113, 246] on div "Contact name Email Phone Labels Opportunity Responsible Phase List Creation dat…" at bounding box center [814, 422] width 1442 height 376
click at [118, 274] on span at bounding box center [116, 267] width 13 height 13
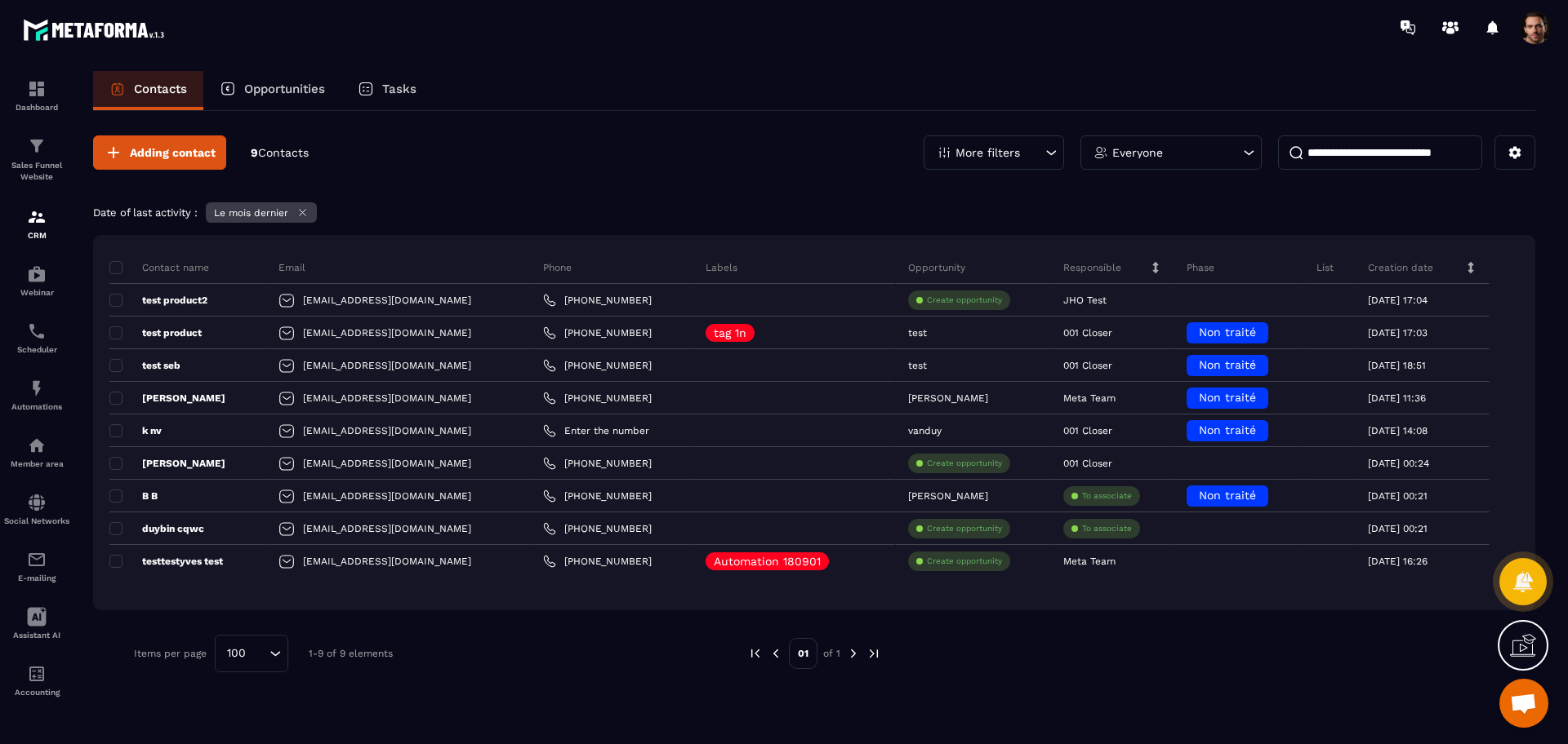
click at [982, 156] on p "More filters" at bounding box center [987, 152] width 65 height 12
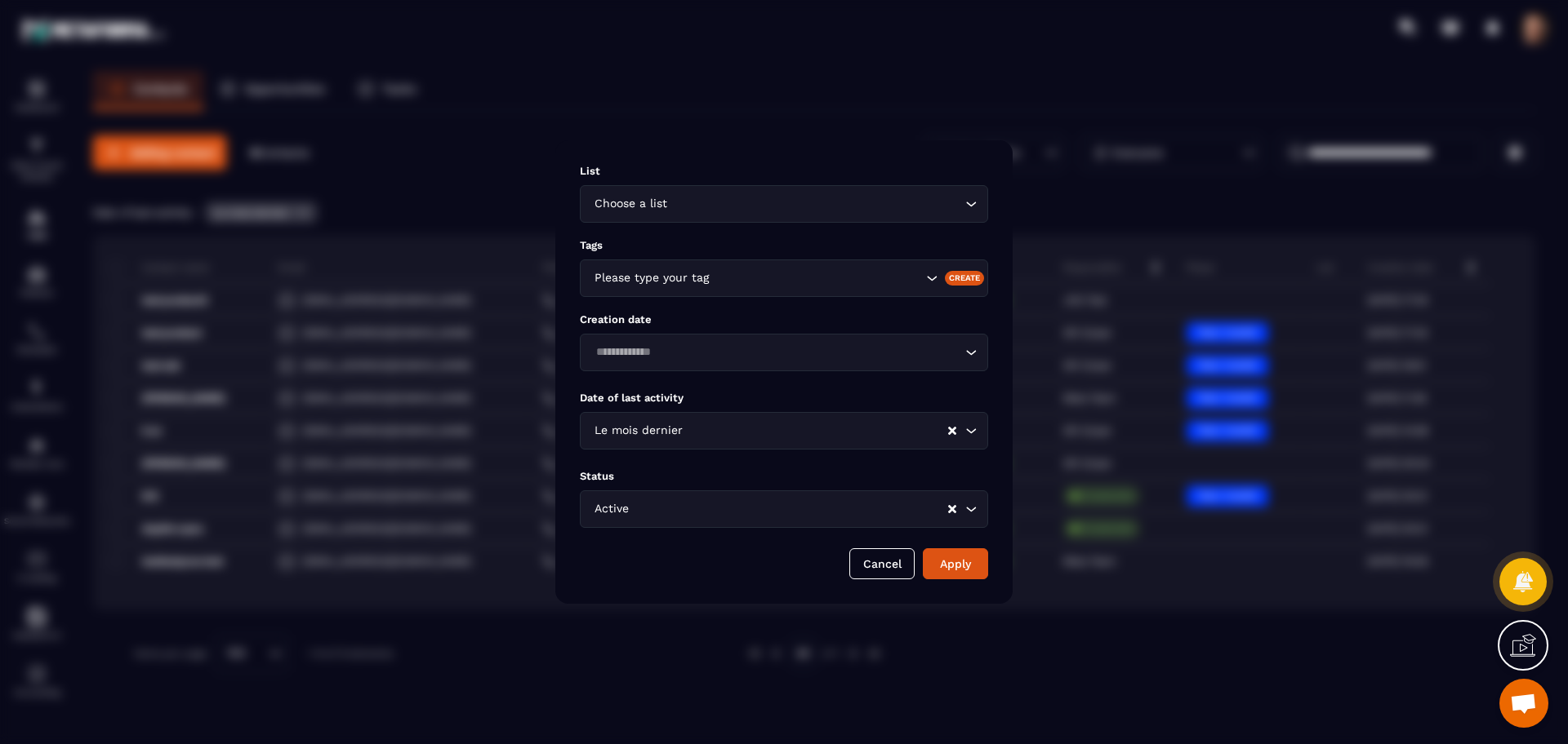
click at [698, 429] on input "Search for option" at bounding box center [816, 431] width 260 height 18
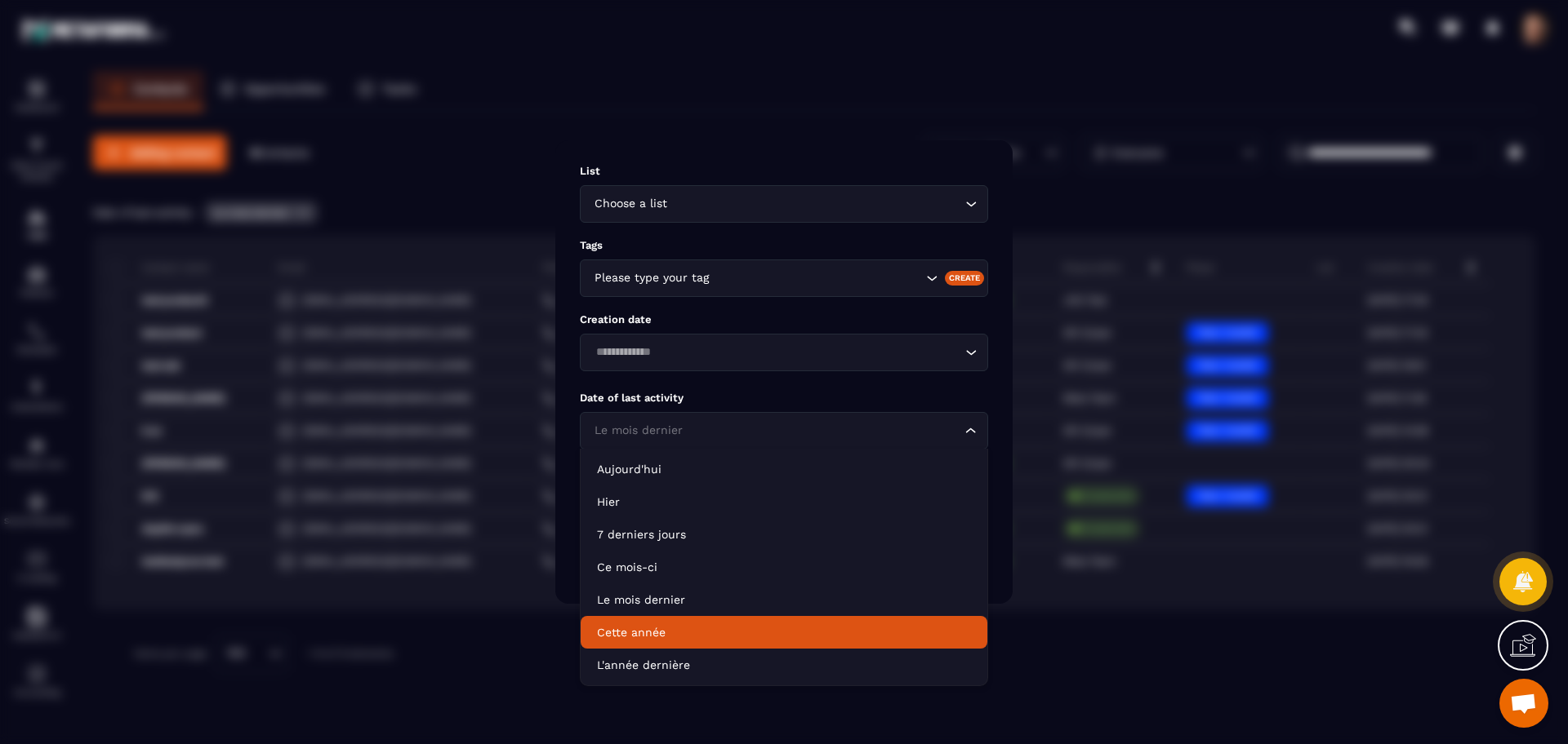
click at [684, 624] on p "Cette année" at bounding box center [784, 632] width 374 height 16
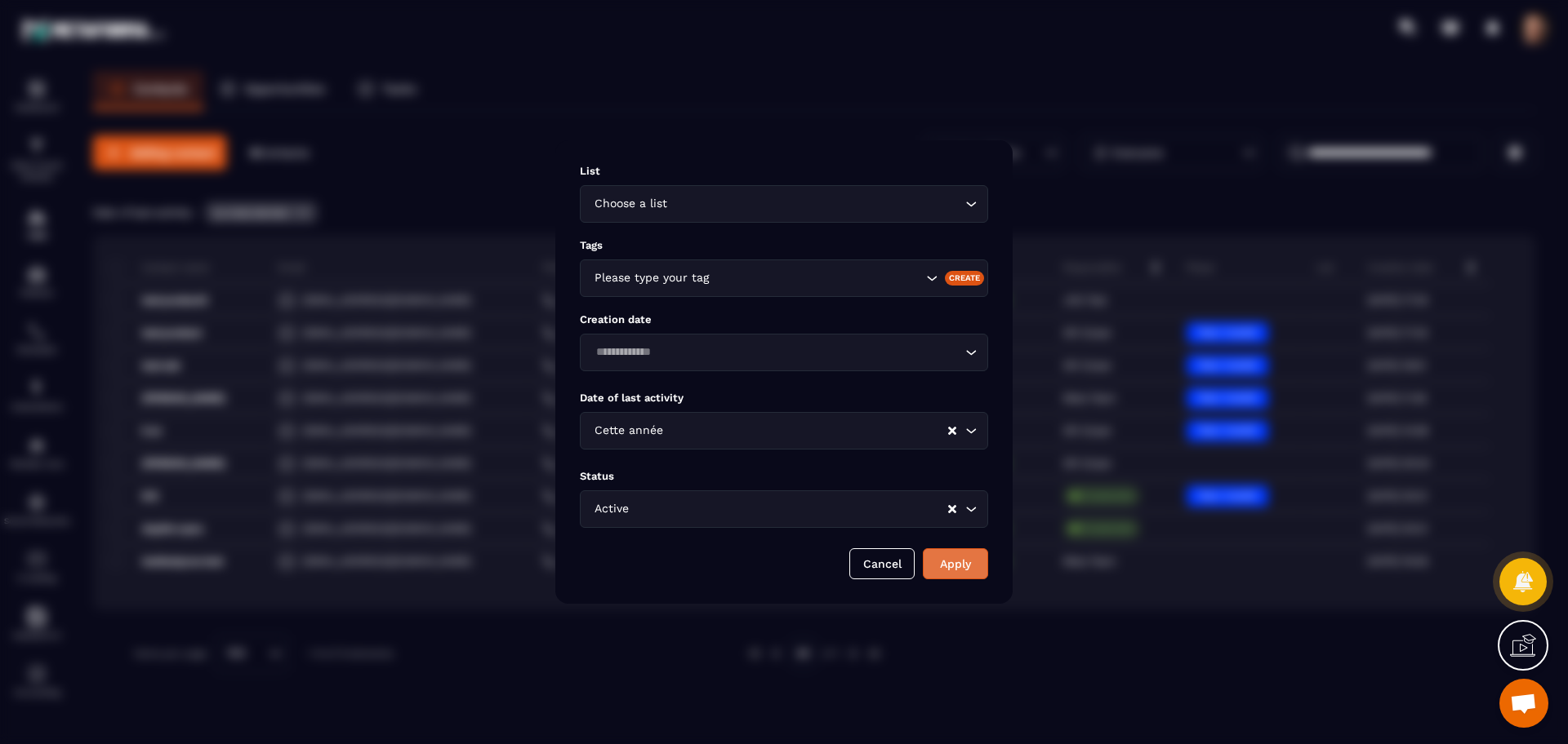
click at [943, 572] on button "Apply" at bounding box center [956, 564] width 66 height 31
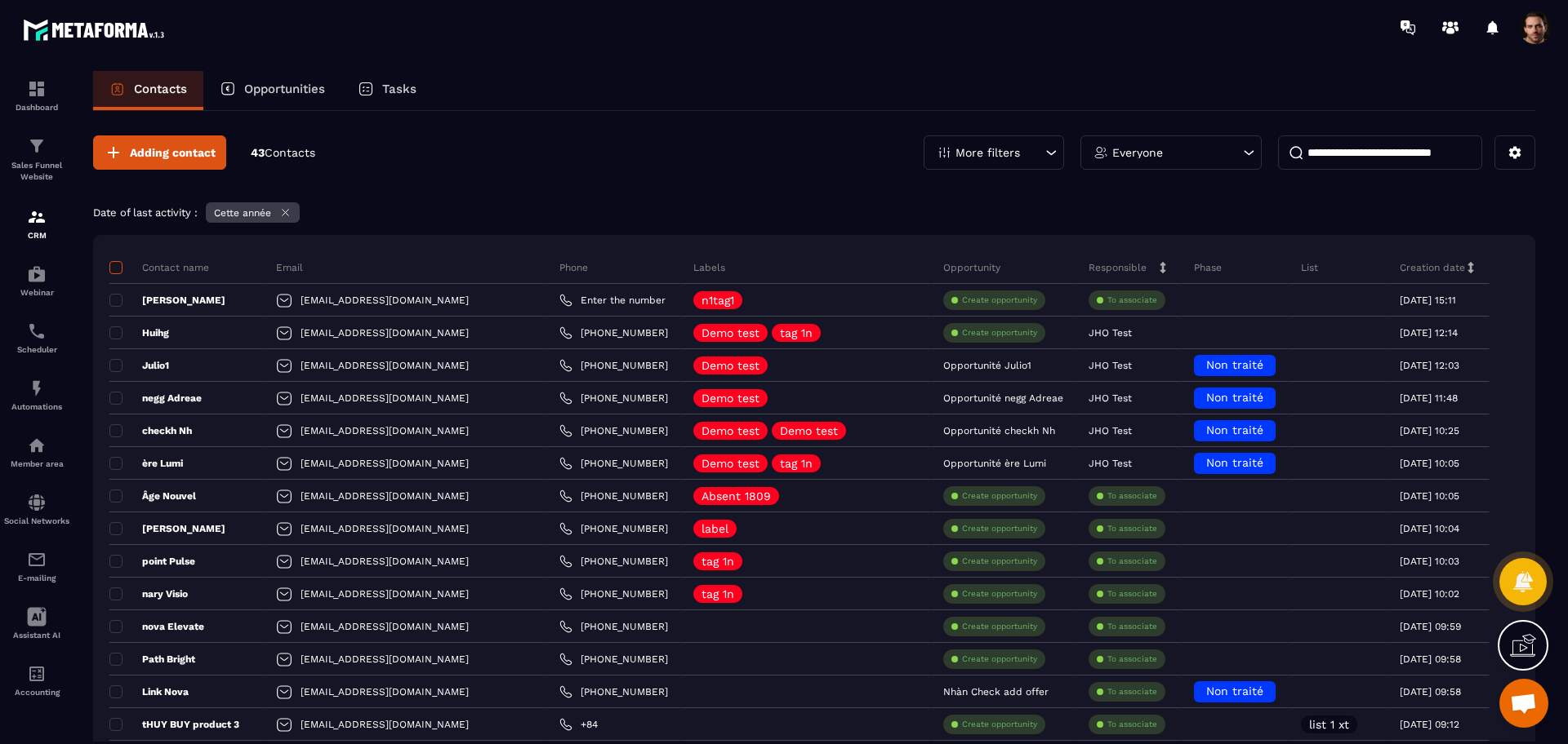
click at [117, 269] on span at bounding box center [116, 267] width 13 height 13
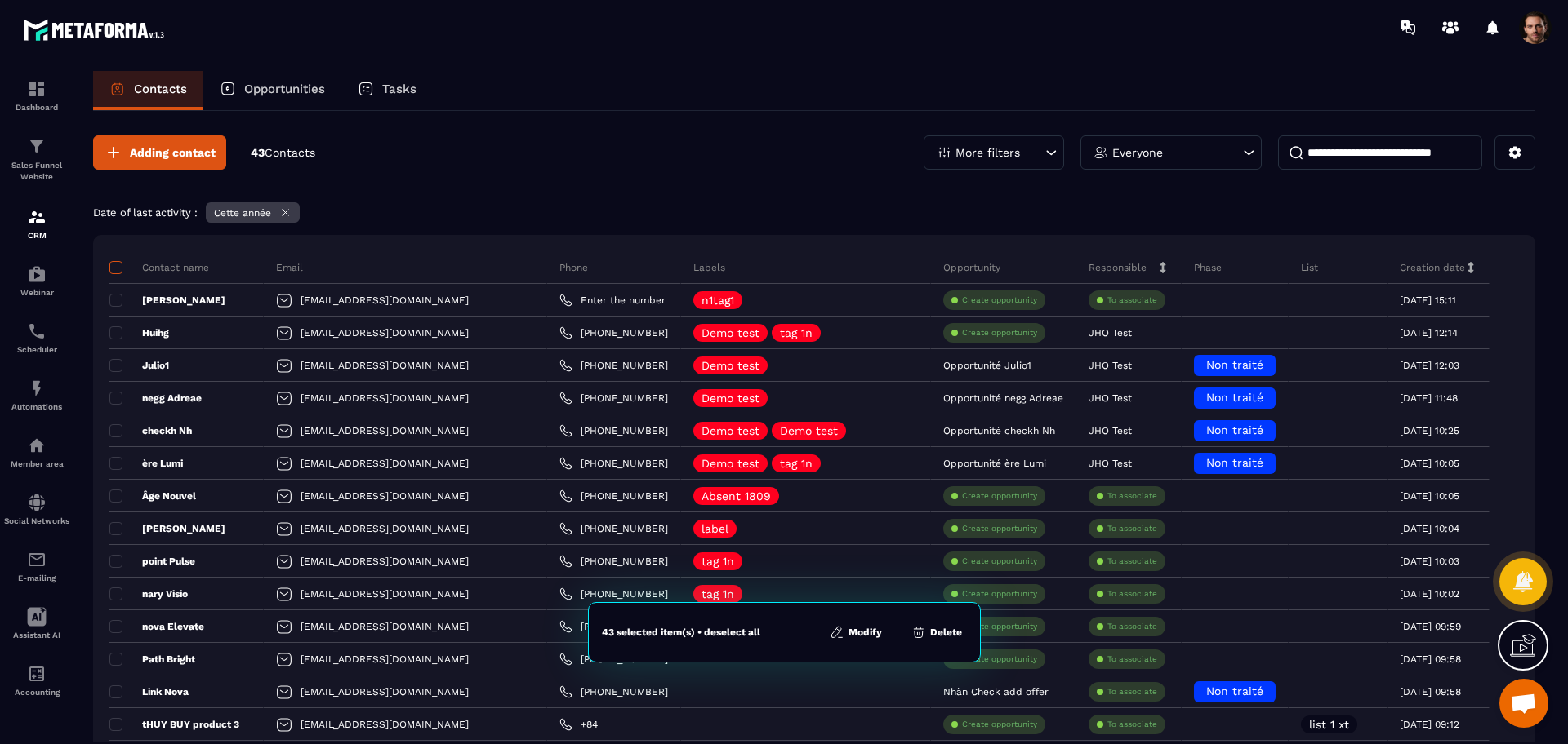
click at [115, 266] on span at bounding box center [116, 267] width 13 height 13
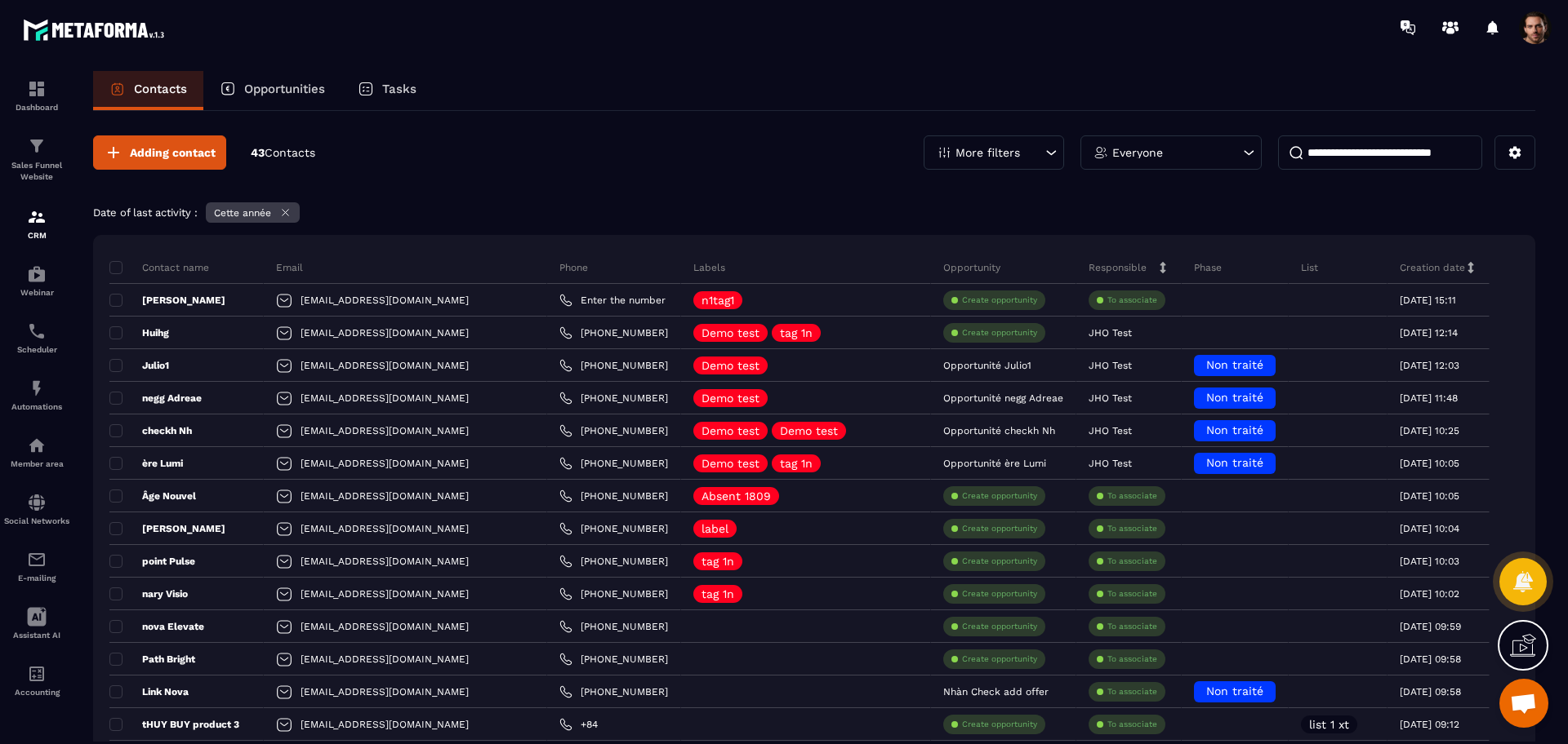
drag, startPoint x: 973, startPoint y: 131, endPoint x: 968, endPoint y: 145, distance: 14.9
click at [968, 145] on div "More filters" at bounding box center [994, 153] width 140 height 35
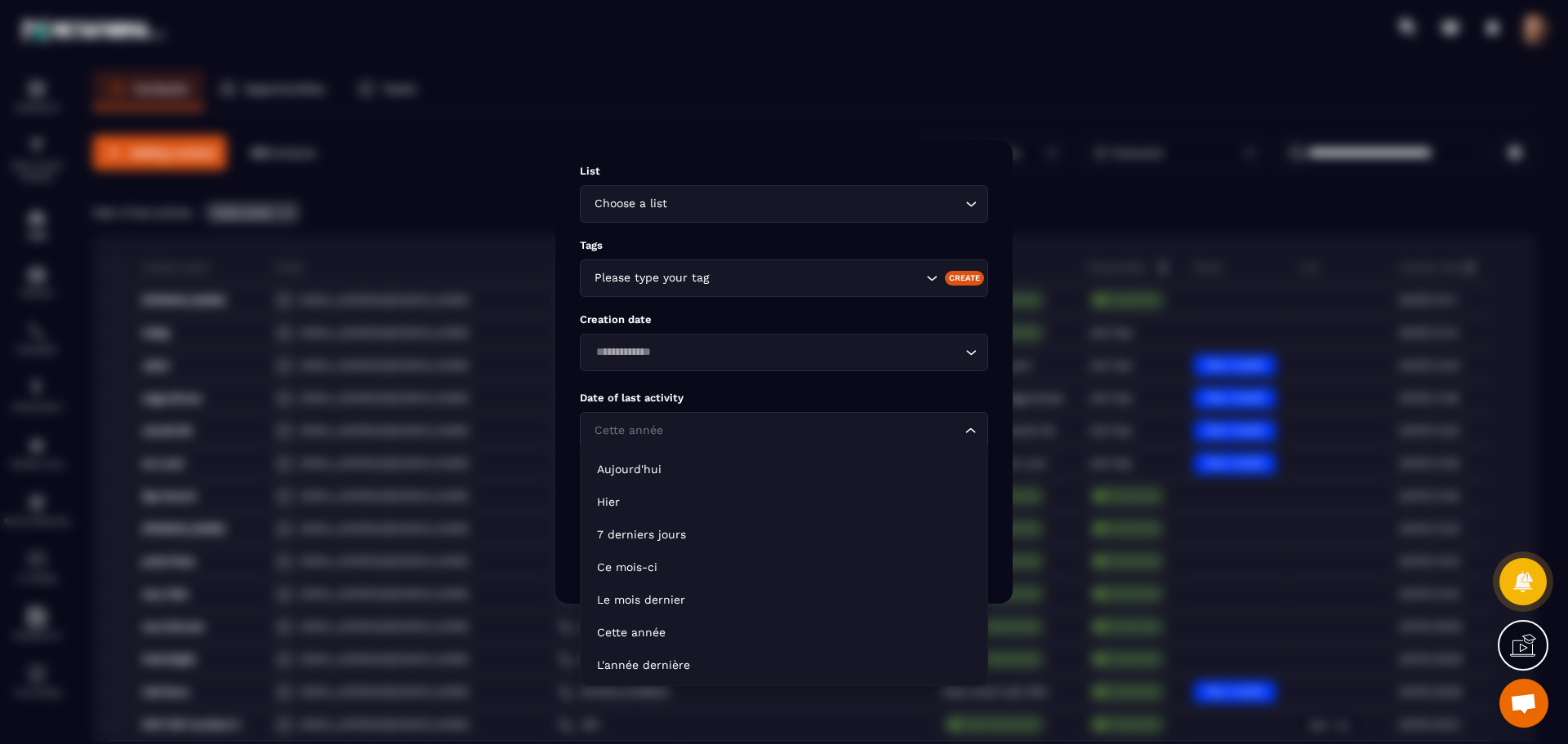
click at [710, 437] on input "Search for option" at bounding box center [775, 431] width 370 height 18
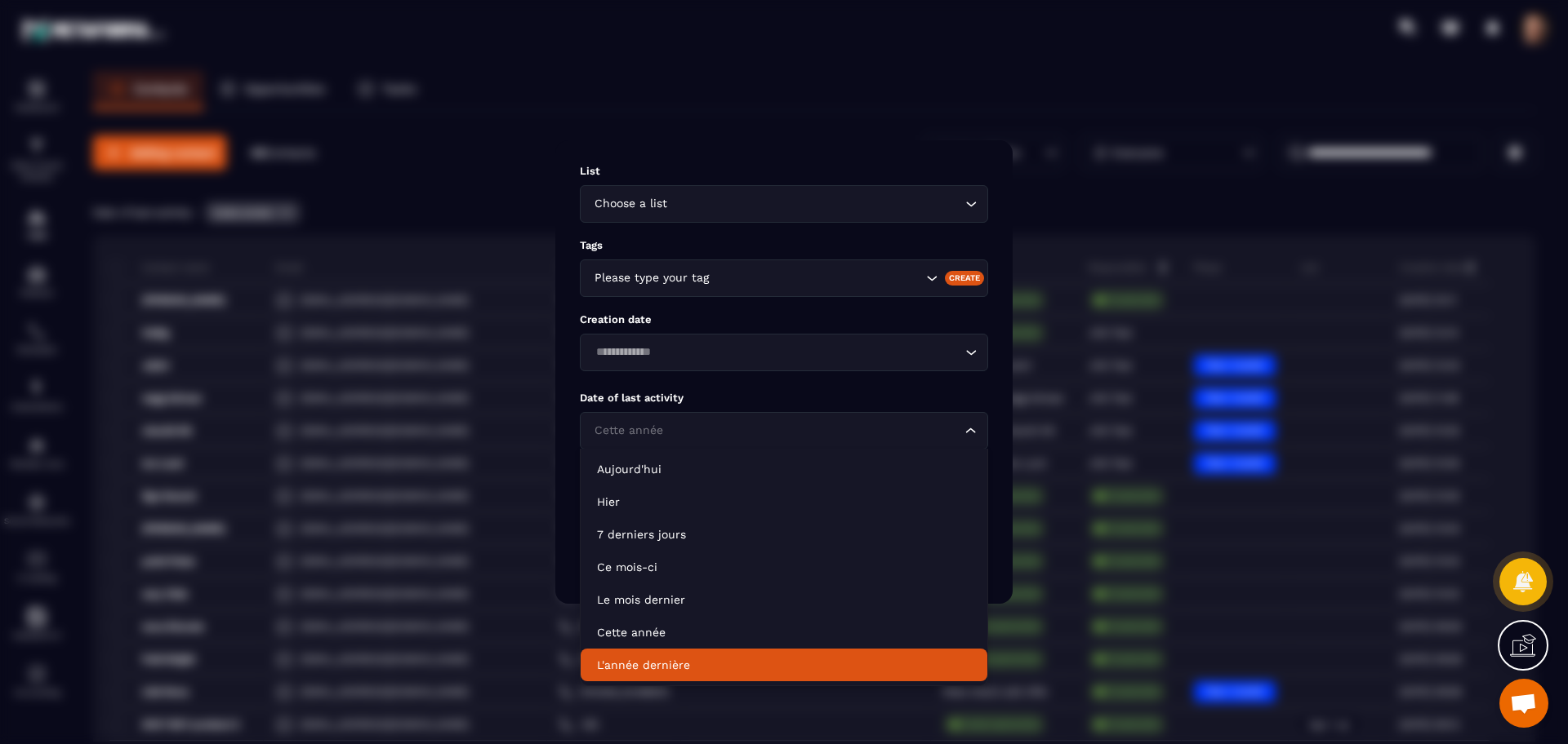
click at [667, 663] on p "L'année dernière" at bounding box center [784, 665] width 374 height 16
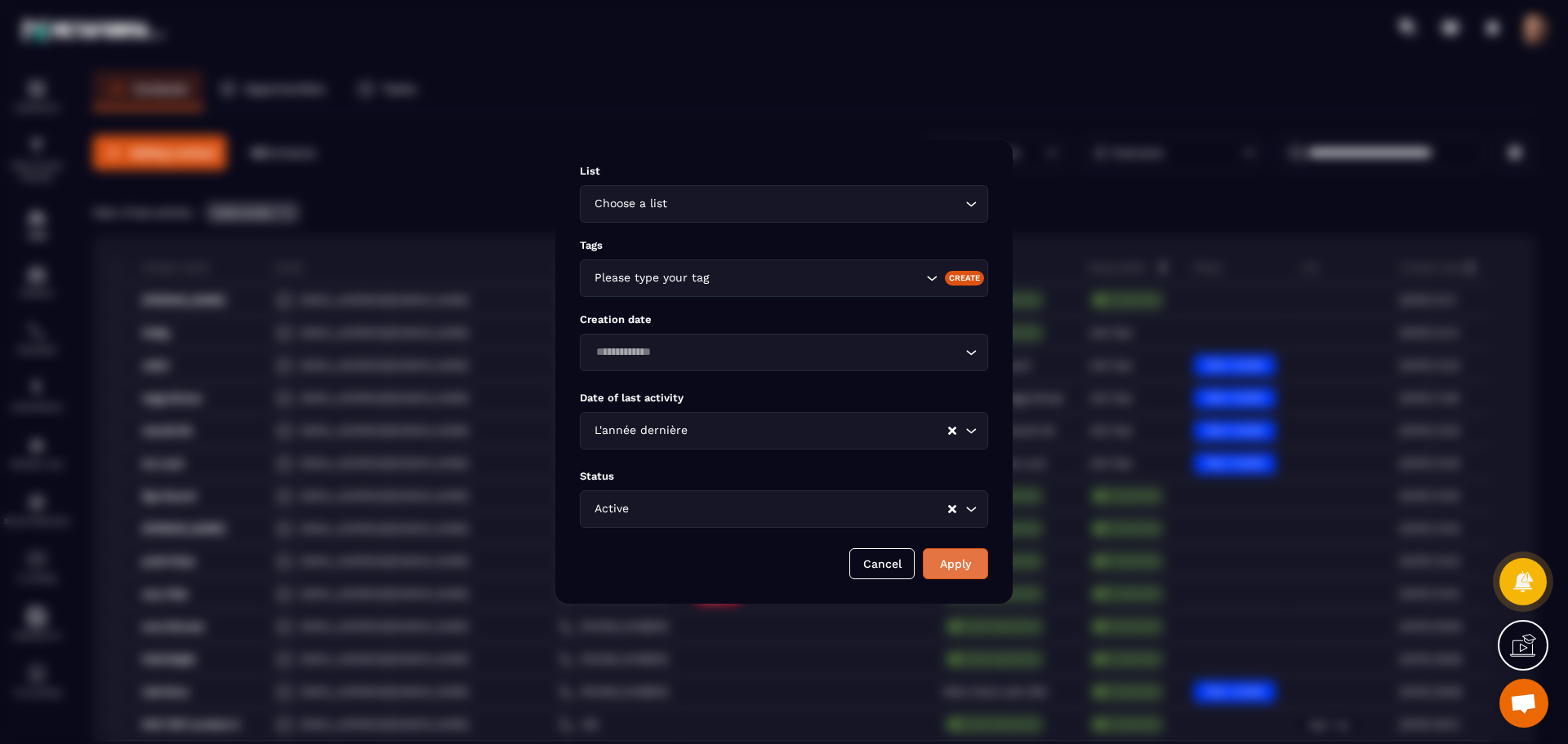
click at [965, 577] on button "Apply" at bounding box center [956, 564] width 66 height 31
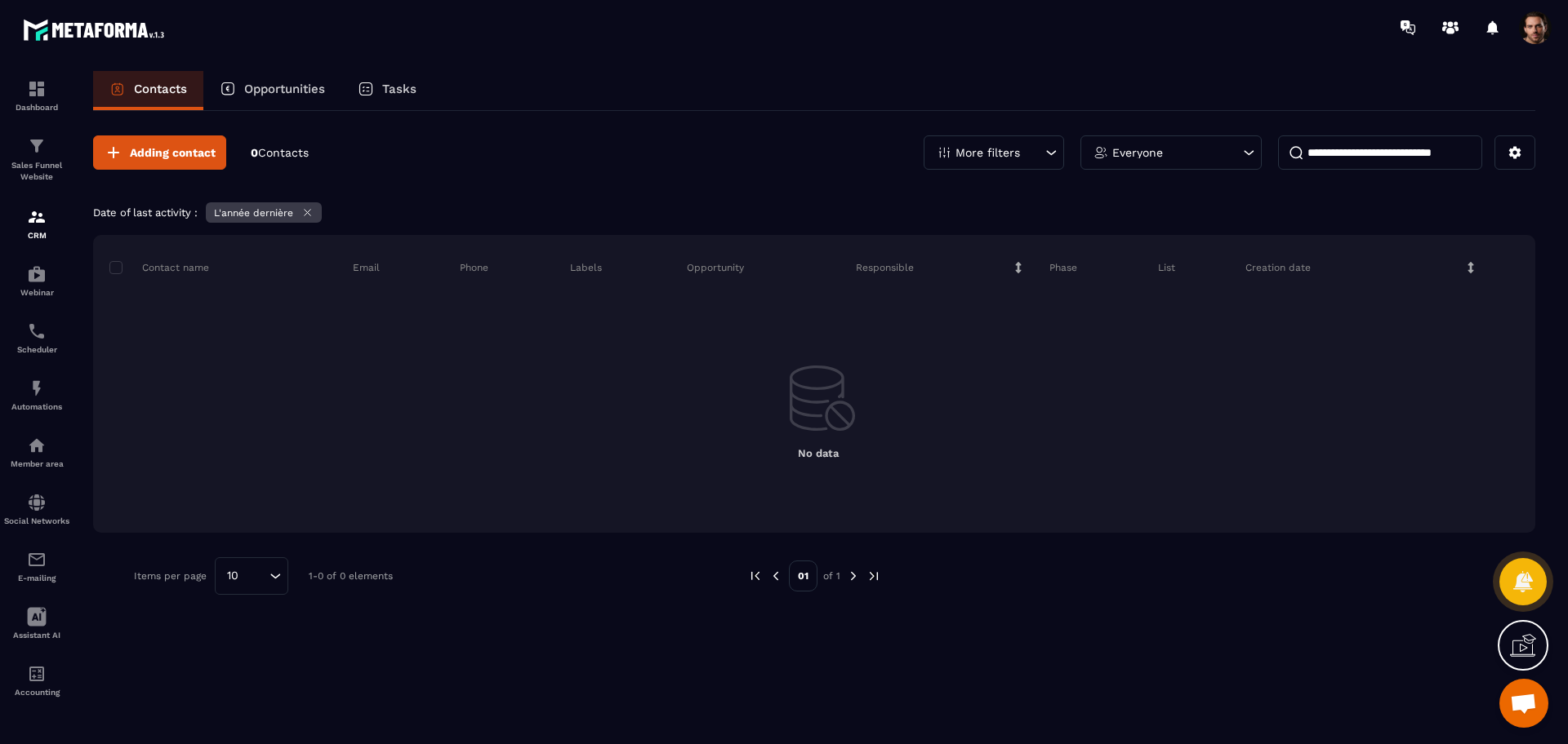
click at [307, 209] on icon at bounding box center [307, 212] width 12 height 12
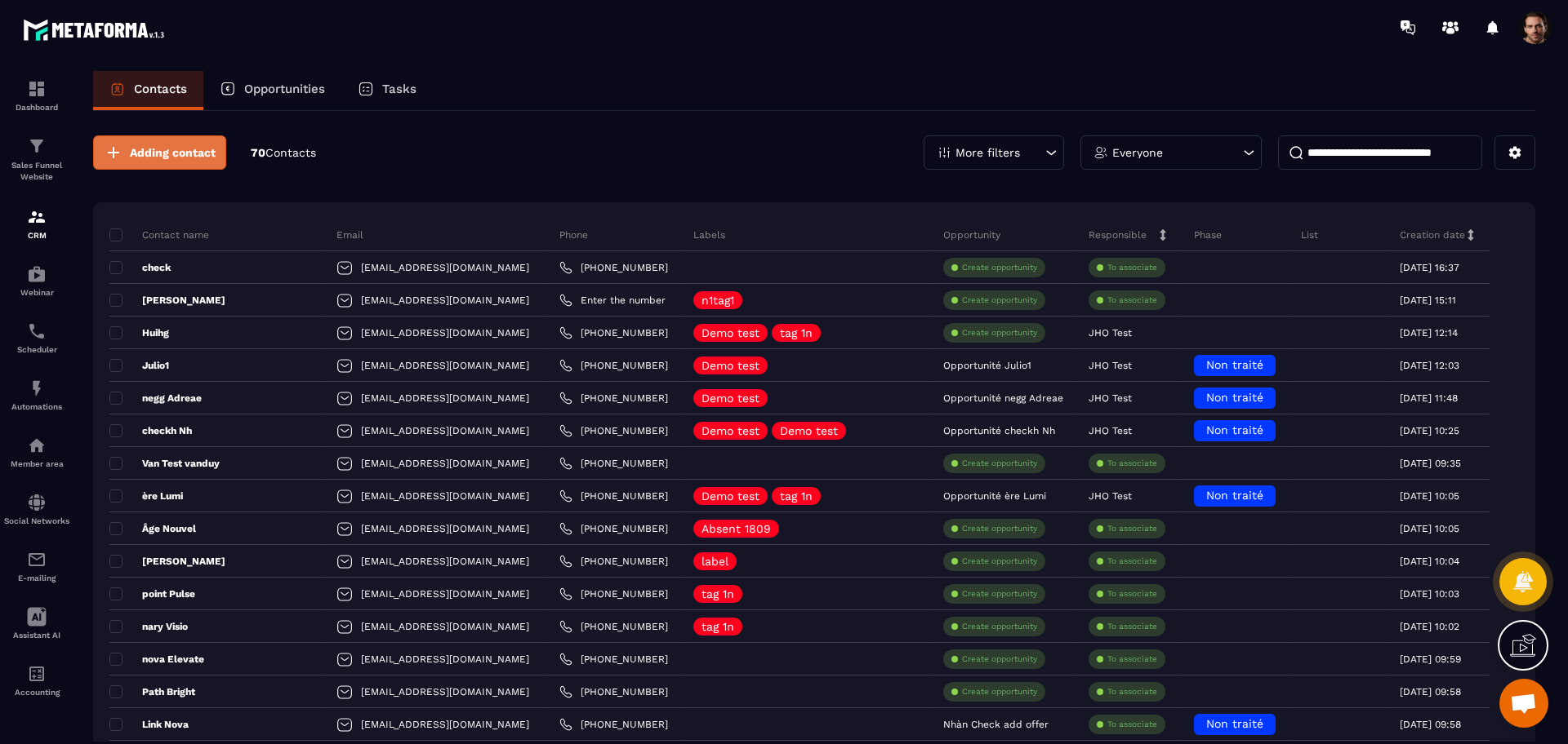
click at [177, 155] on span "Adding contact" at bounding box center [173, 153] width 86 height 16
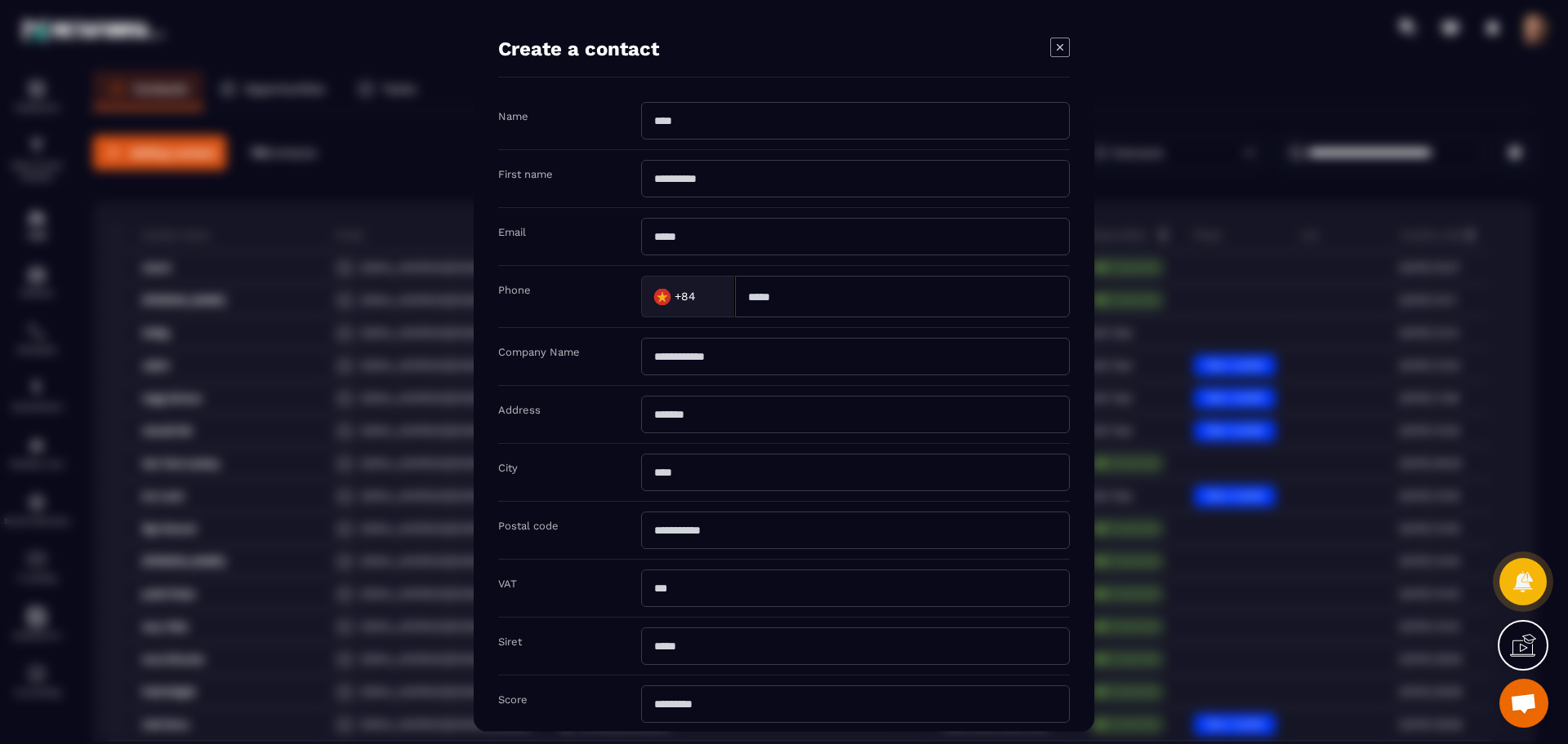
click at [782, 126] on input "Modal window" at bounding box center [855, 120] width 429 height 37
type input "****"
click at [713, 167] on input "Modal window" at bounding box center [855, 178] width 429 height 37
type input "*******"
click at [700, 236] on input "Modal window" at bounding box center [855, 236] width 429 height 37
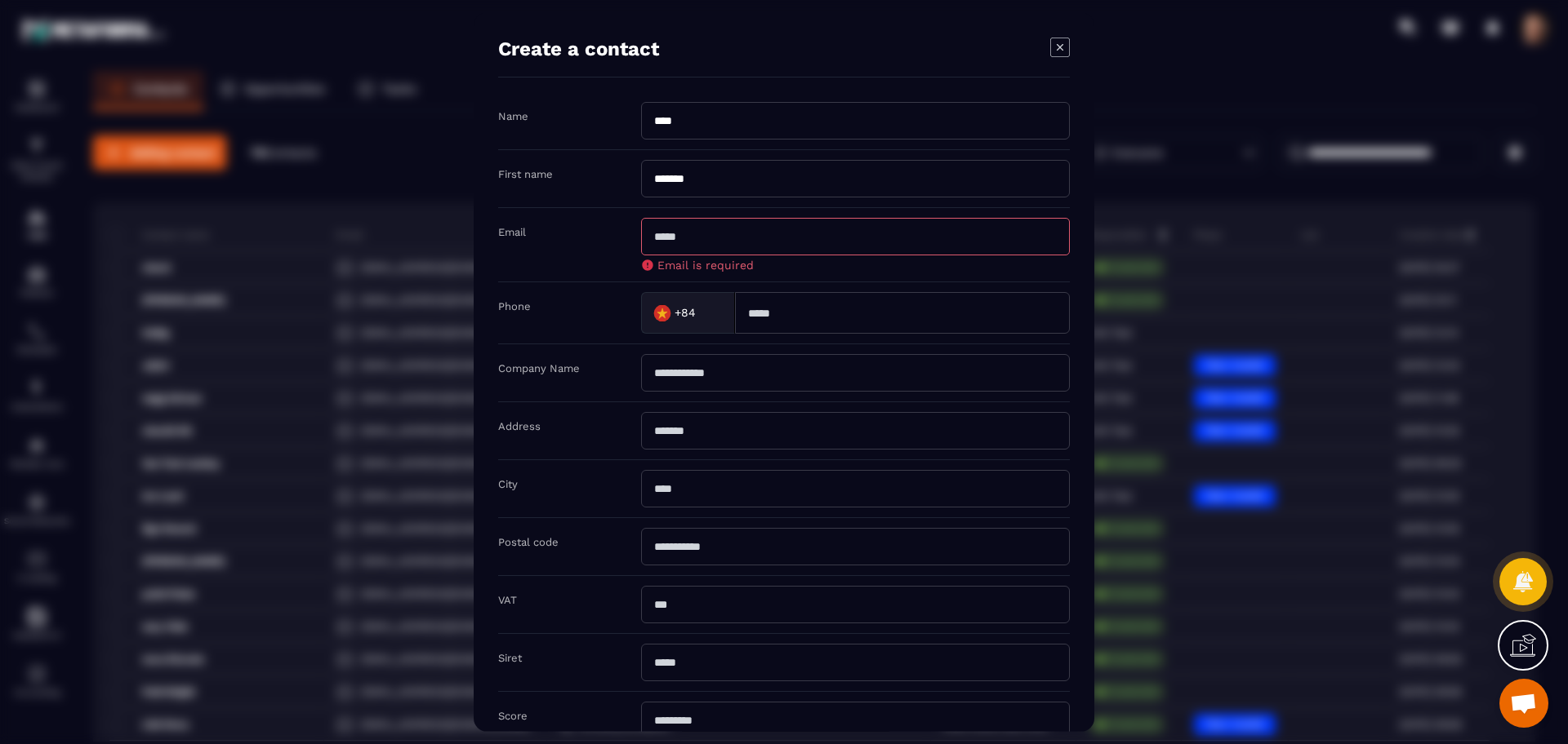
click at [686, 186] on input "*******" at bounding box center [855, 178] width 429 height 37
click at [727, 257] on div "Email is required" at bounding box center [855, 245] width 429 height 54
click at [726, 238] on input "Modal window" at bounding box center [855, 236] width 429 height 37
paste input "*******"
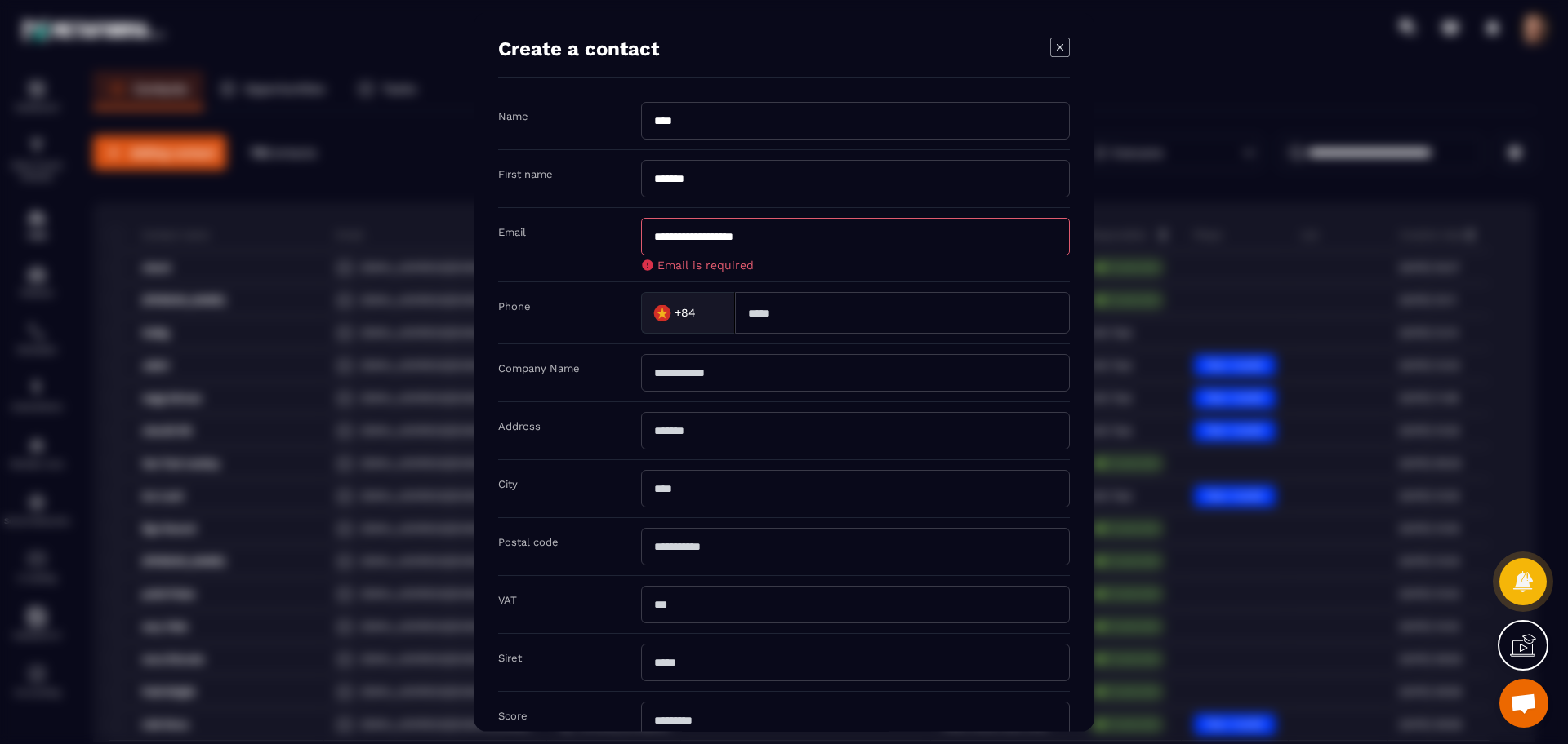
click at [701, 231] on input "**********" at bounding box center [855, 236] width 429 height 37
click at [688, 231] on input "**********" at bounding box center [855, 236] width 429 height 37
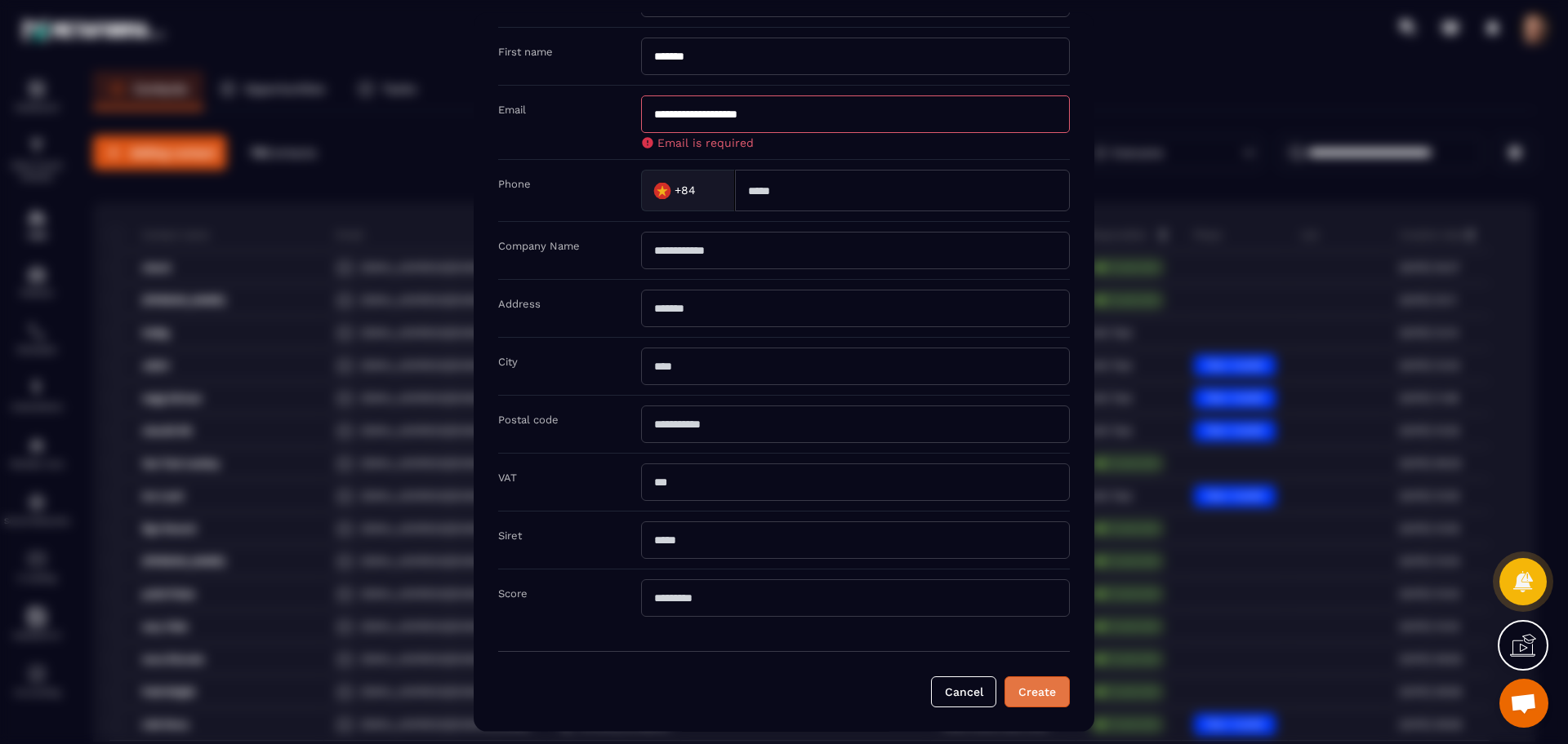
type input "**********"
click at [1031, 696] on button "Create" at bounding box center [1037, 692] width 66 height 31
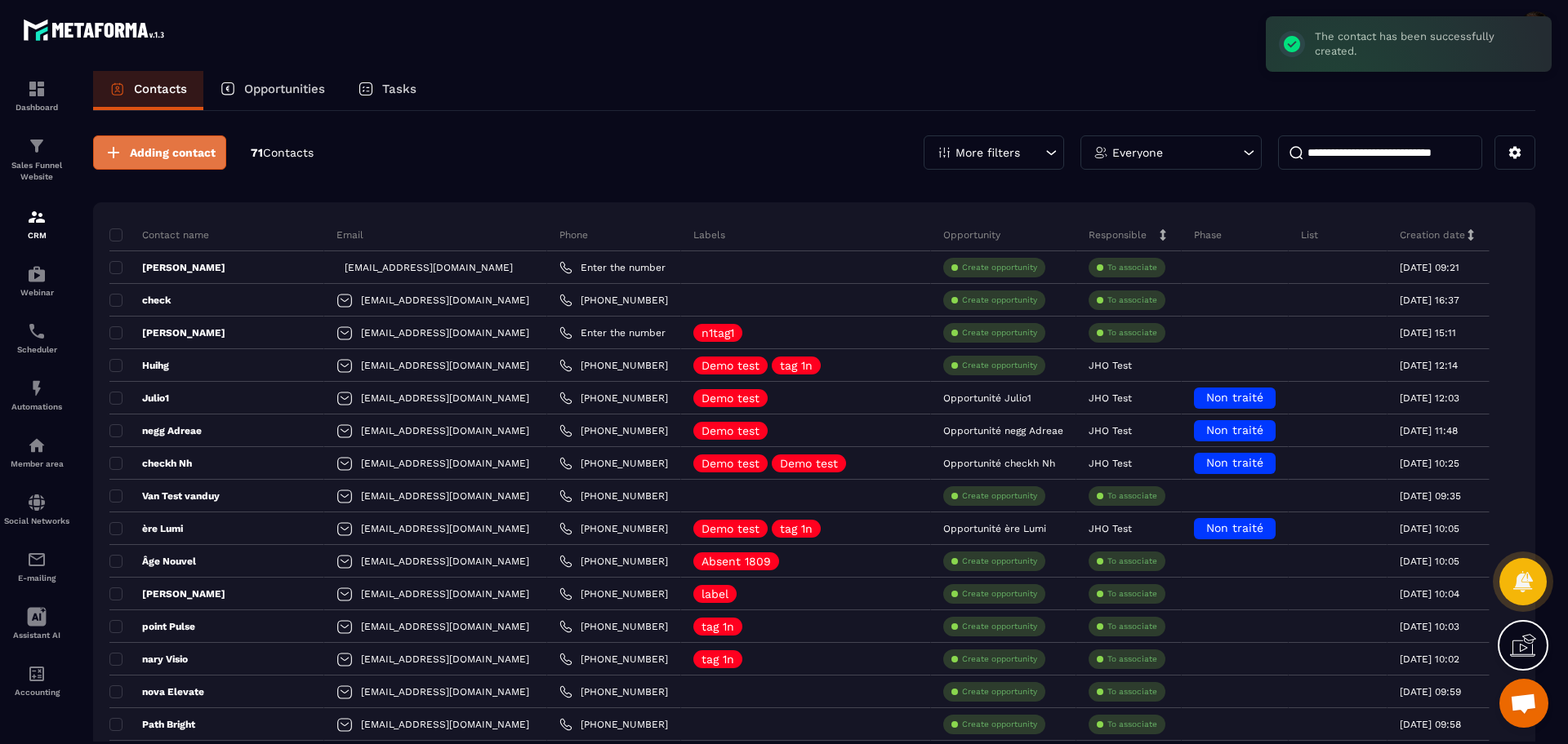
click at [189, 158] on span "Adding contact" at bounding box center [173, 153] width 86 height 16
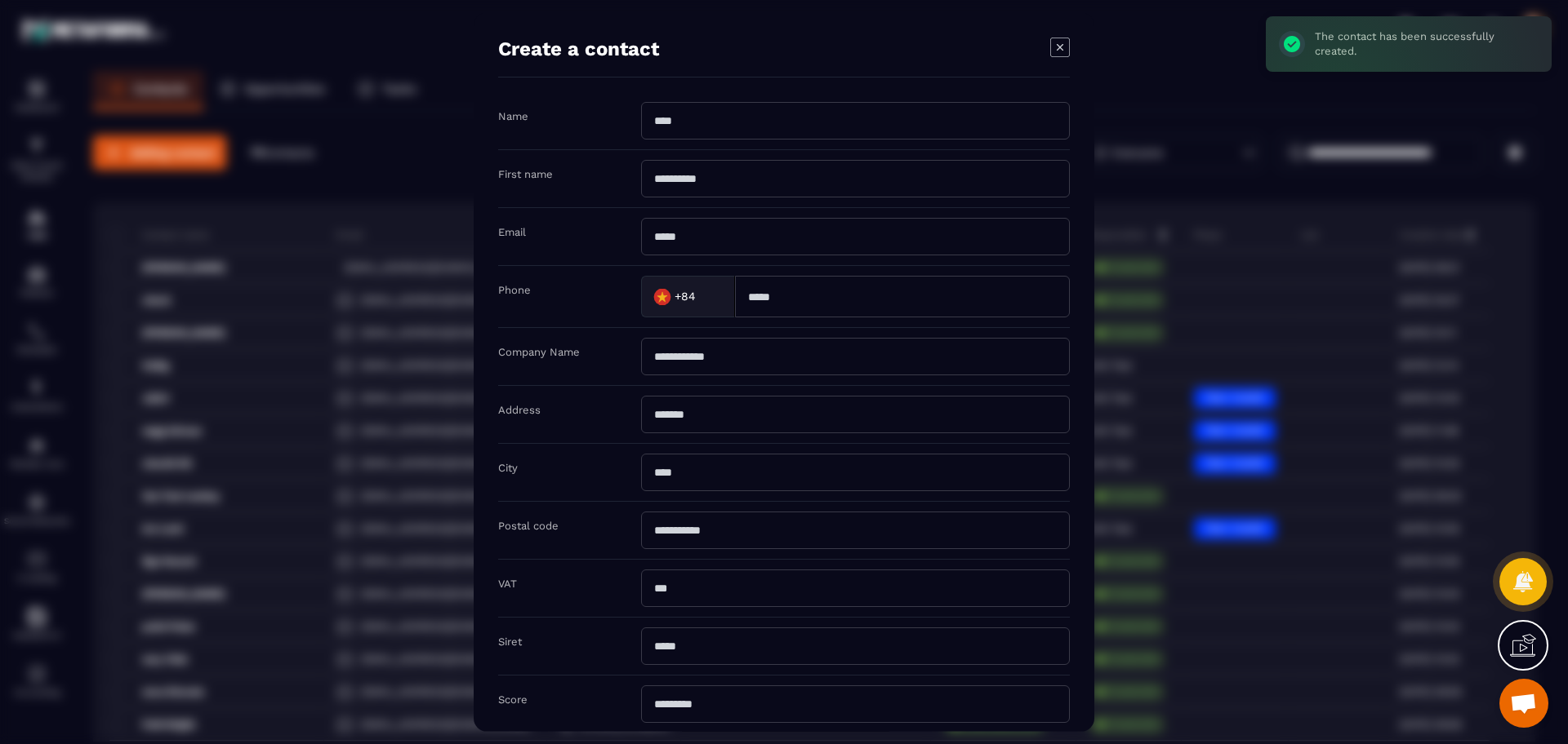
click at [794, 171] on input "Modal window" at bounding box center [855, 178] width 429 height 37
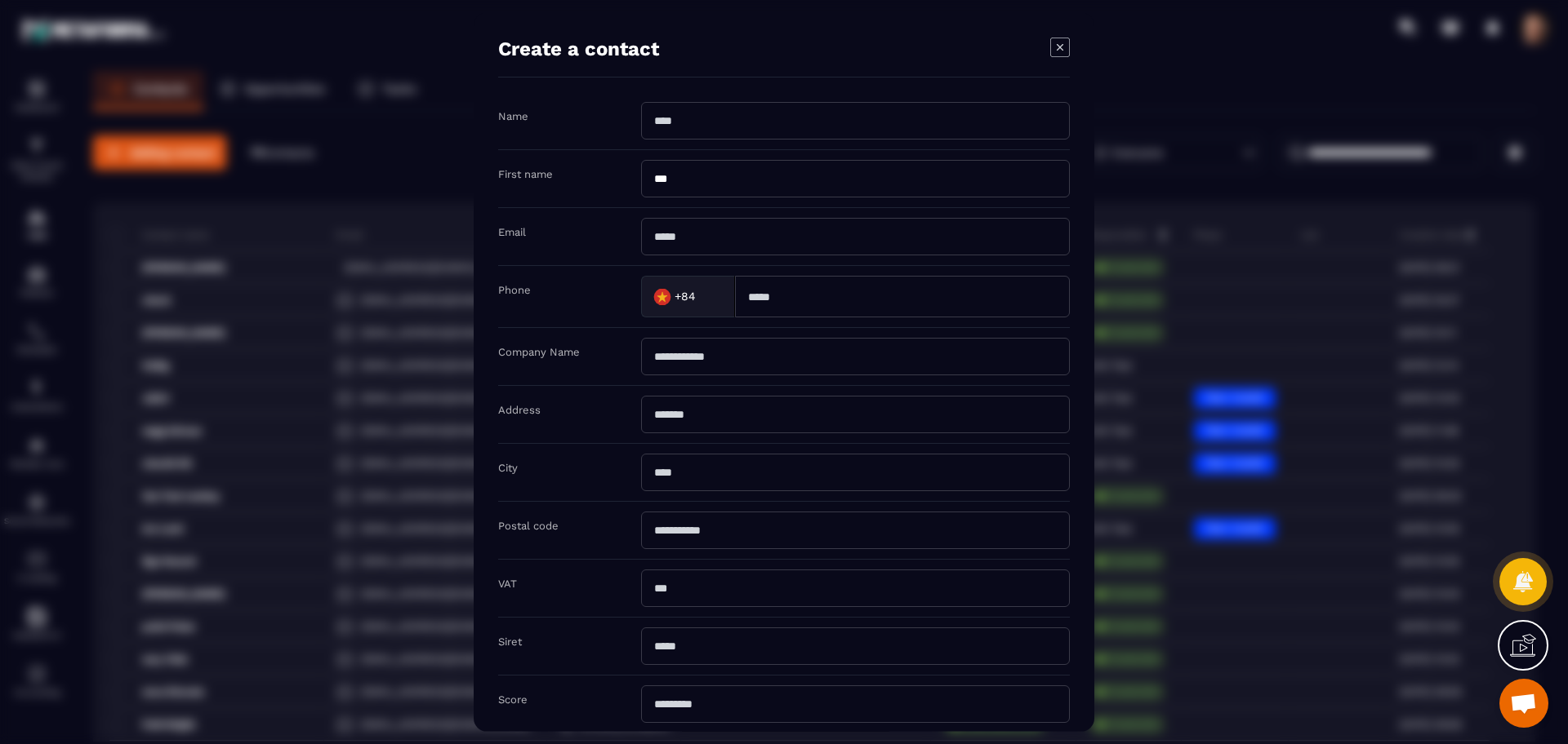
type input "***"
click at [714, 109] on input "Modal window" at bounding box center [855, 120] width 429 height 37
type input "****"
click at [697, 186] on input "***" at bounding box center [855, 178] width 429 height 37
type input "*****"
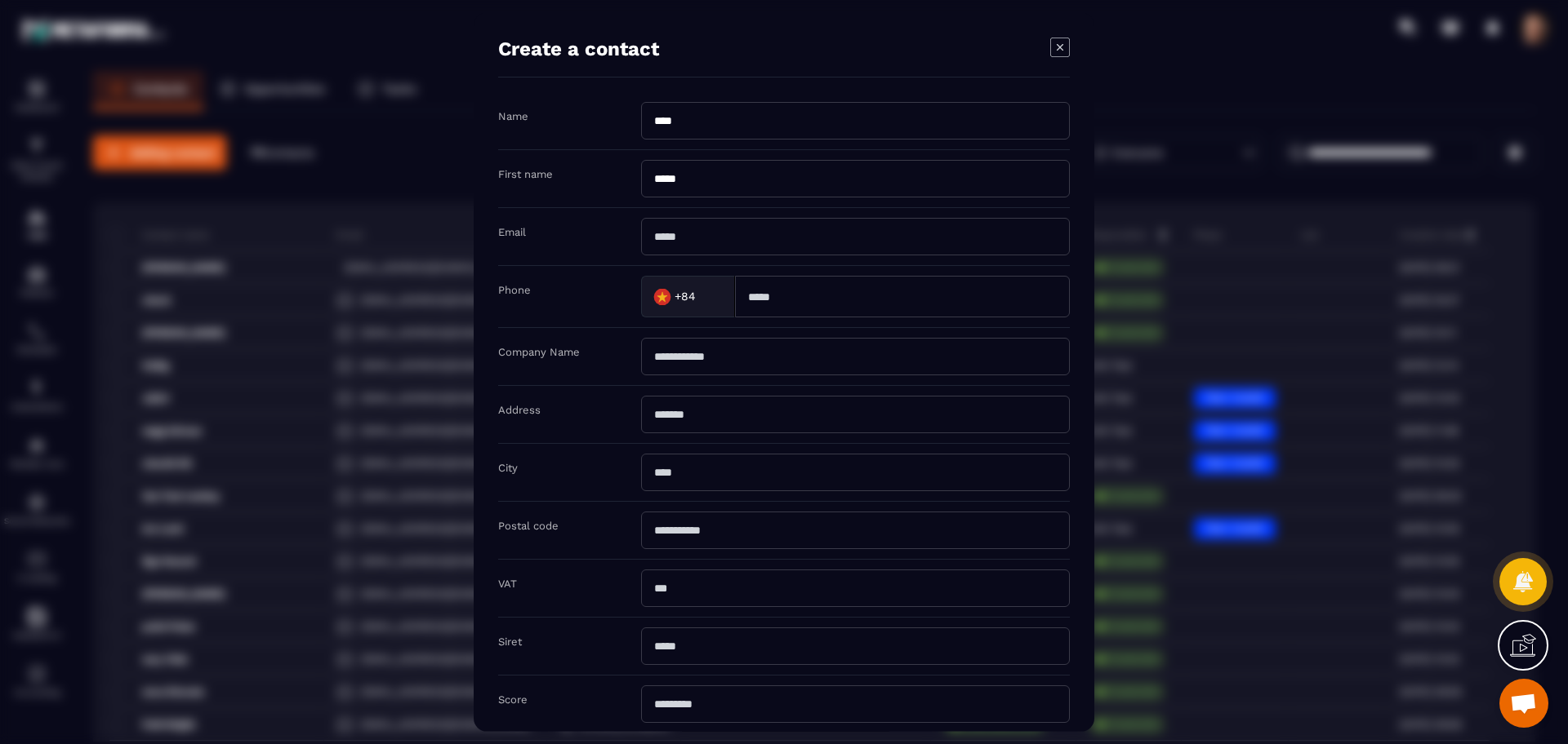
click at [684, 228] on input "Modal window" at bounding box center [855, 236] width 429 height 37
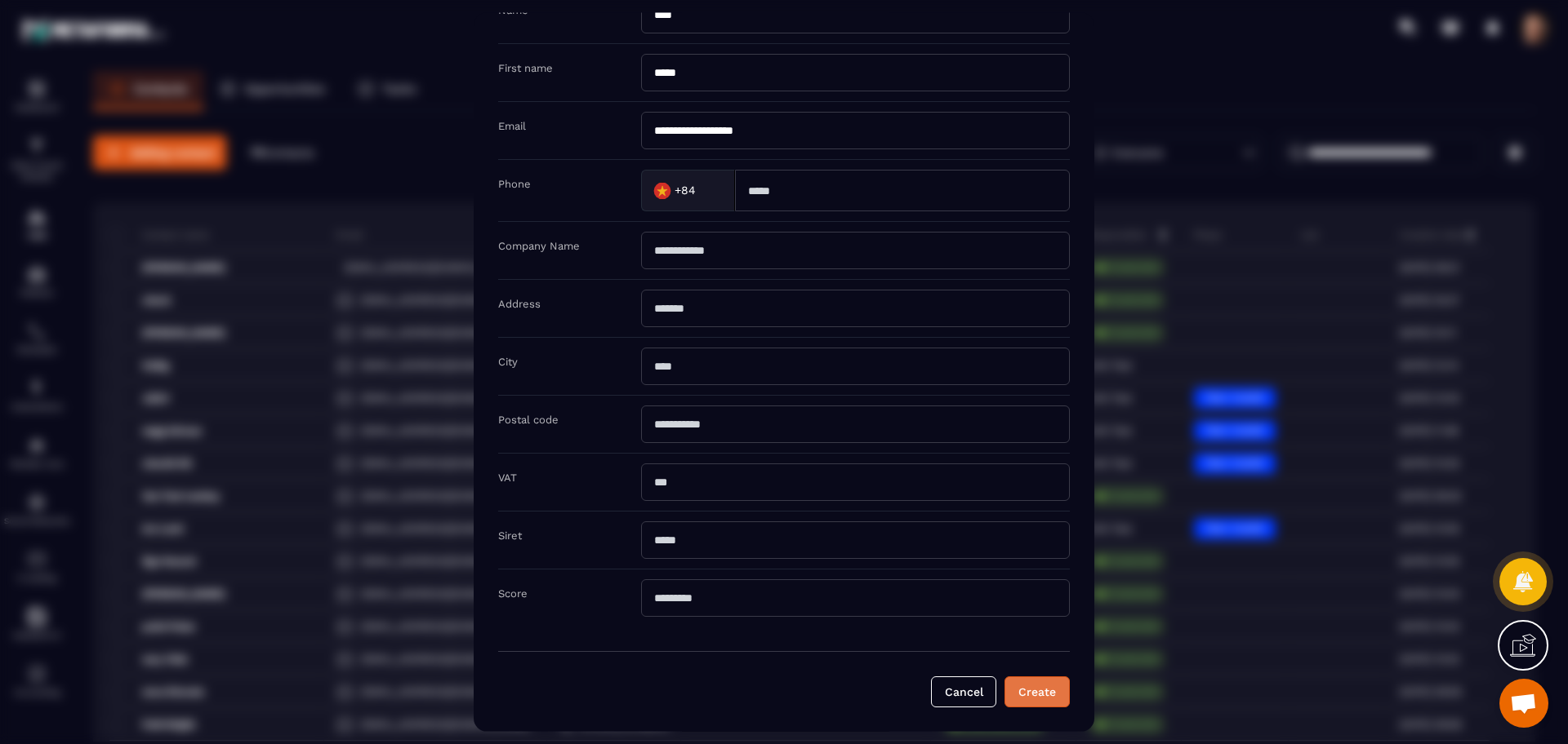
type input "**********"
click at [1018, 693] on button "Create" at bounding box center [1037, 692] width 66 height 31
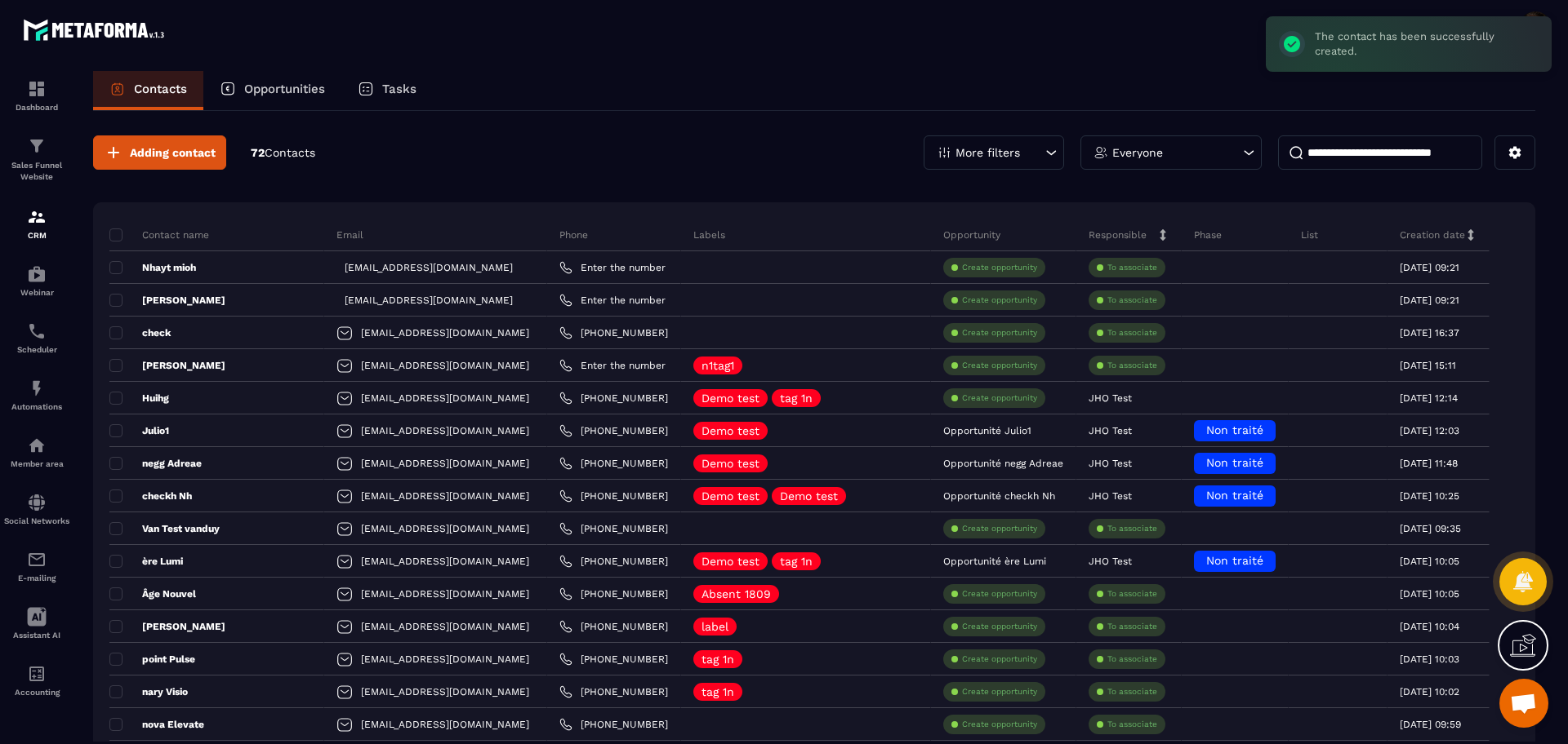
click at [980, 152] on p "More filters" at bounding box center [987, 152] width 65 height 12
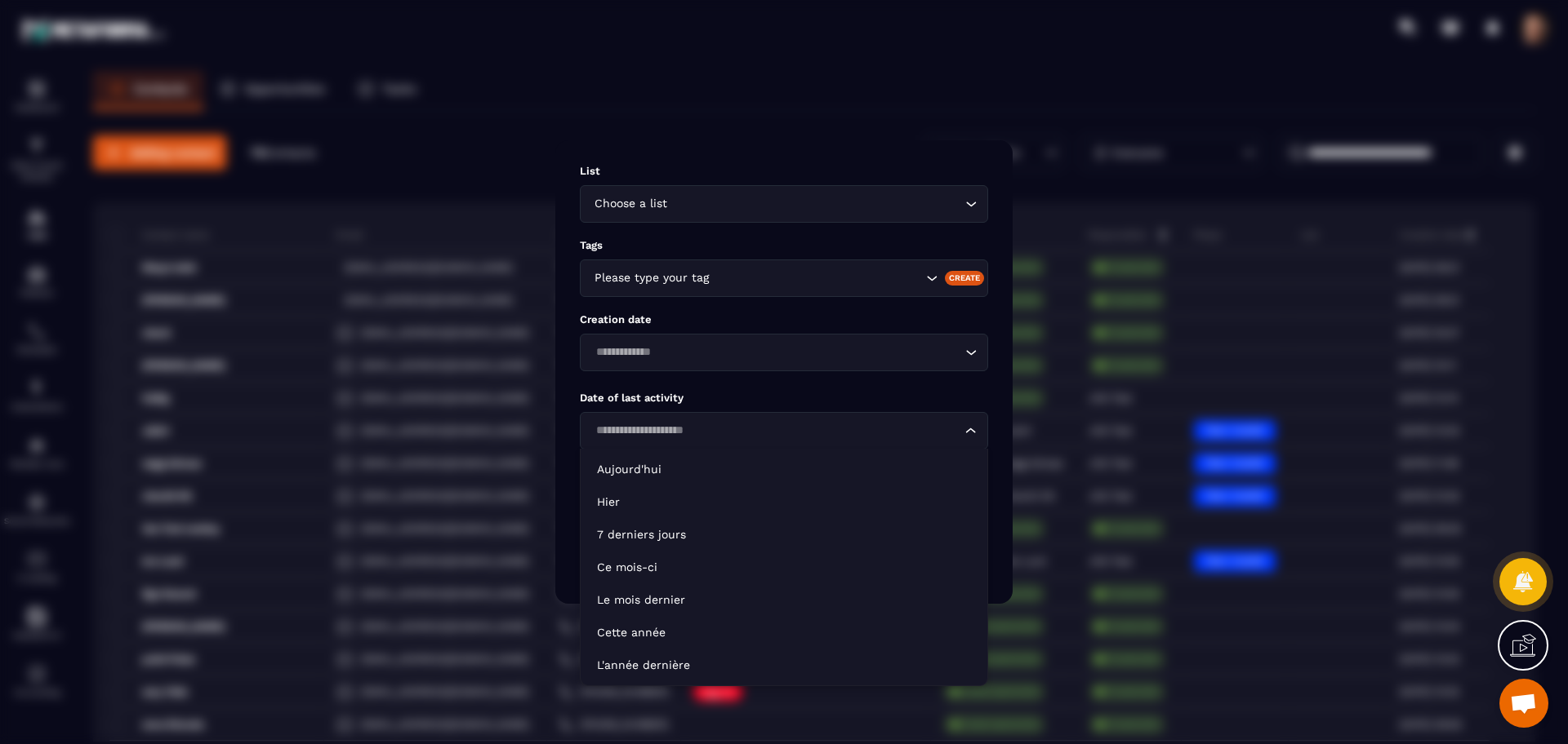
click at [734, 425] on input "Search for option" at bounding box center [775, 431] width 370 height 18
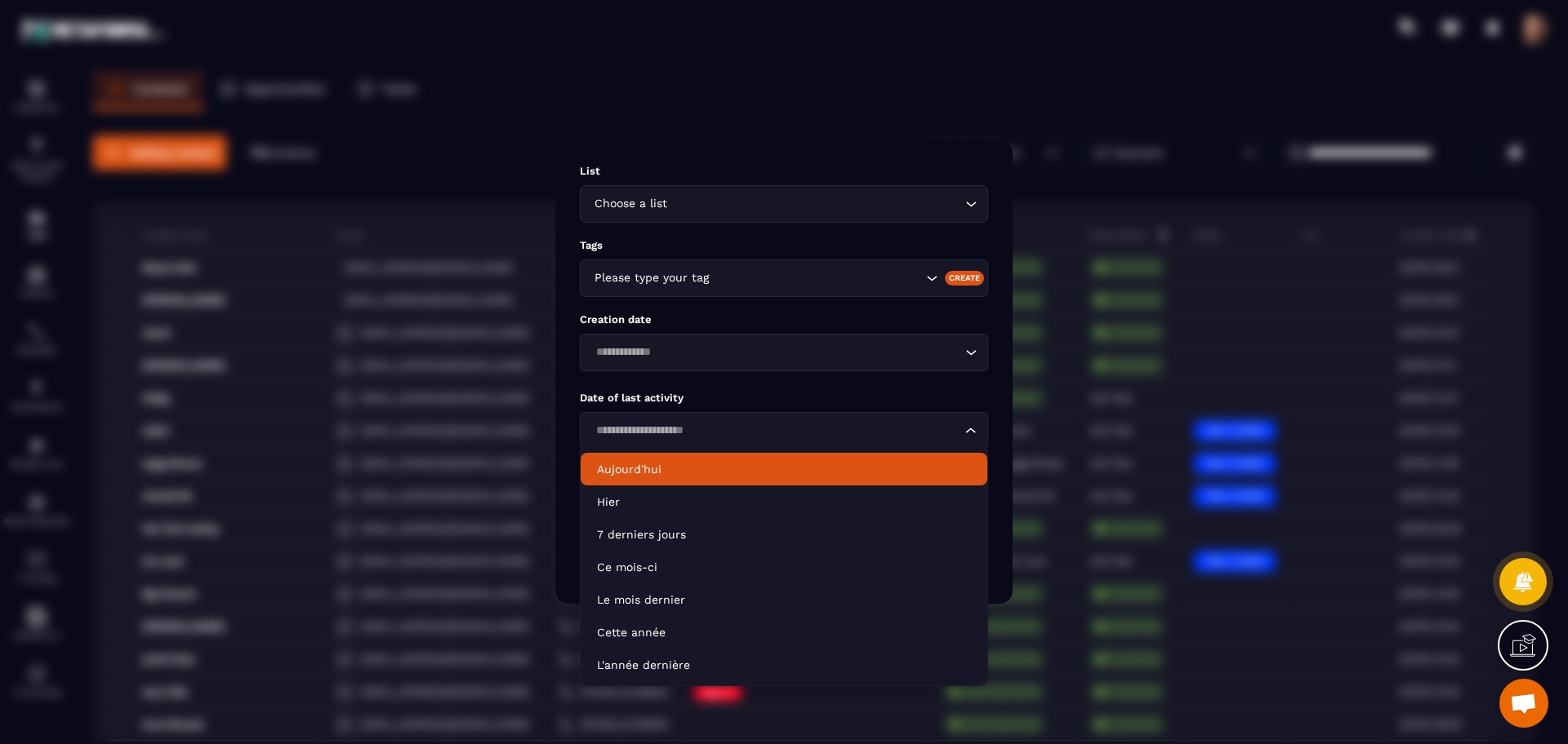
click at [683, 477] on p "Aujourd'hui" at bounding box center [784, 469] width 374 height 16
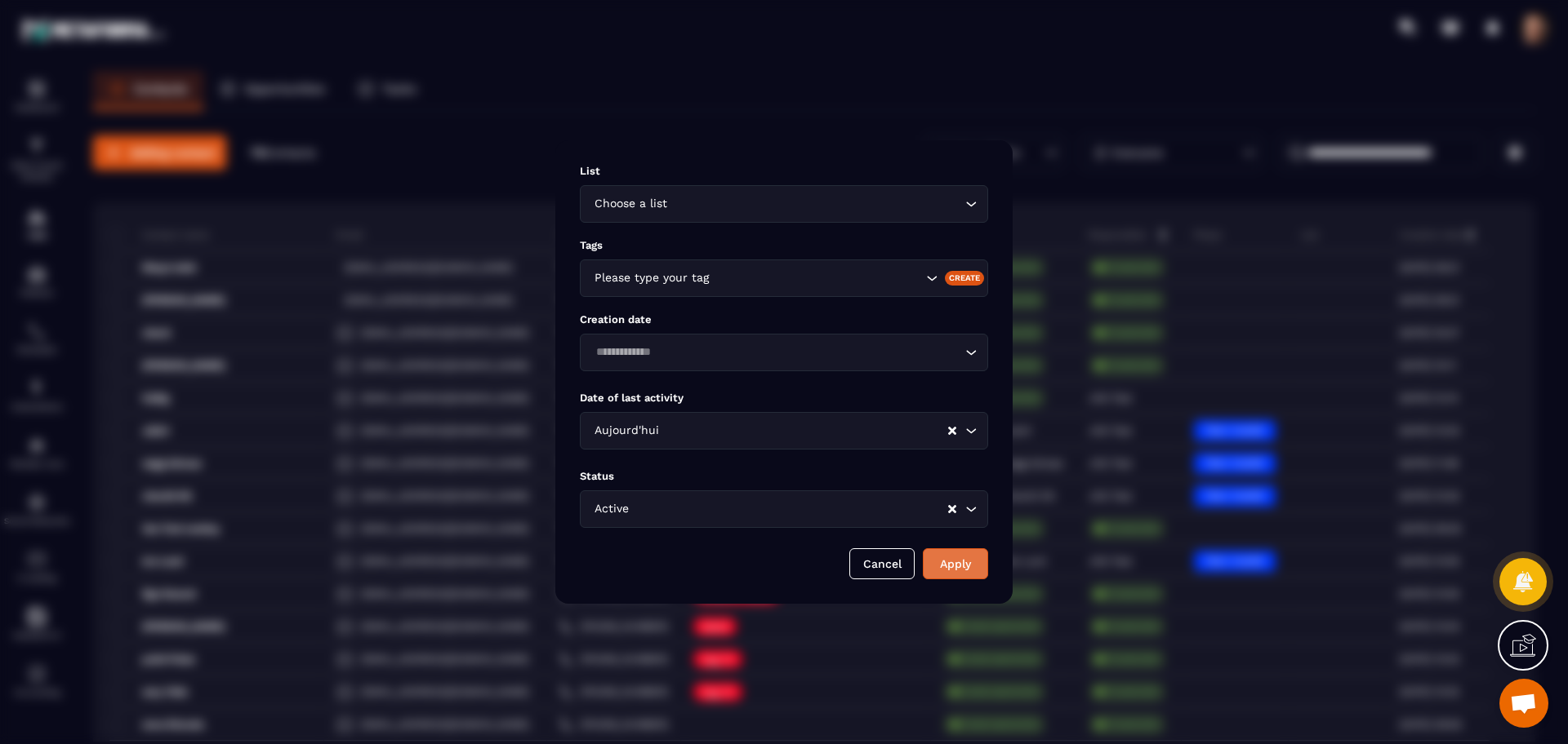
click at [935, 561] on button "Apply" at bounding box center [956, 564] width 66 height 31
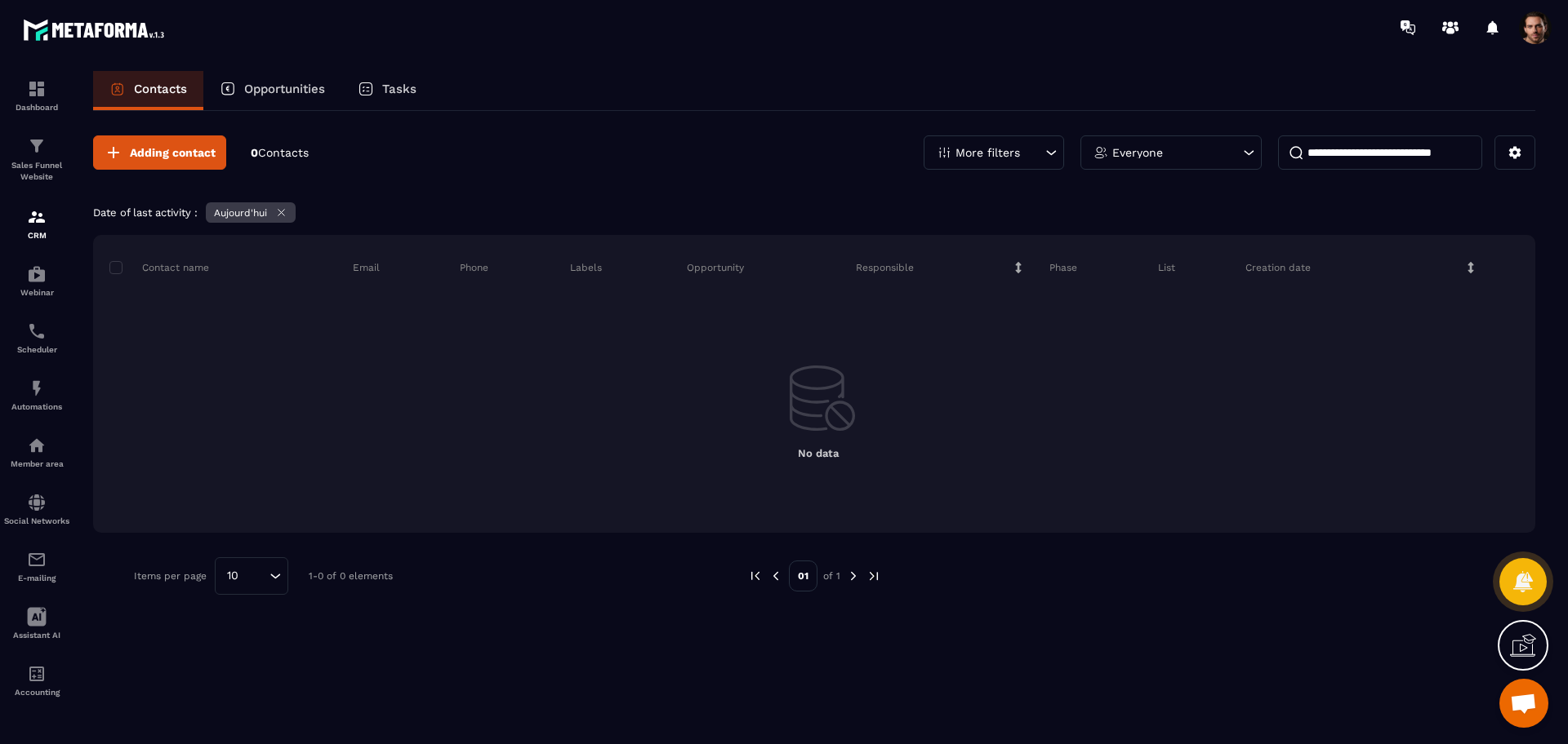
click at [283, 210] on icon at bounding box center [281, 213] width 6 height 6
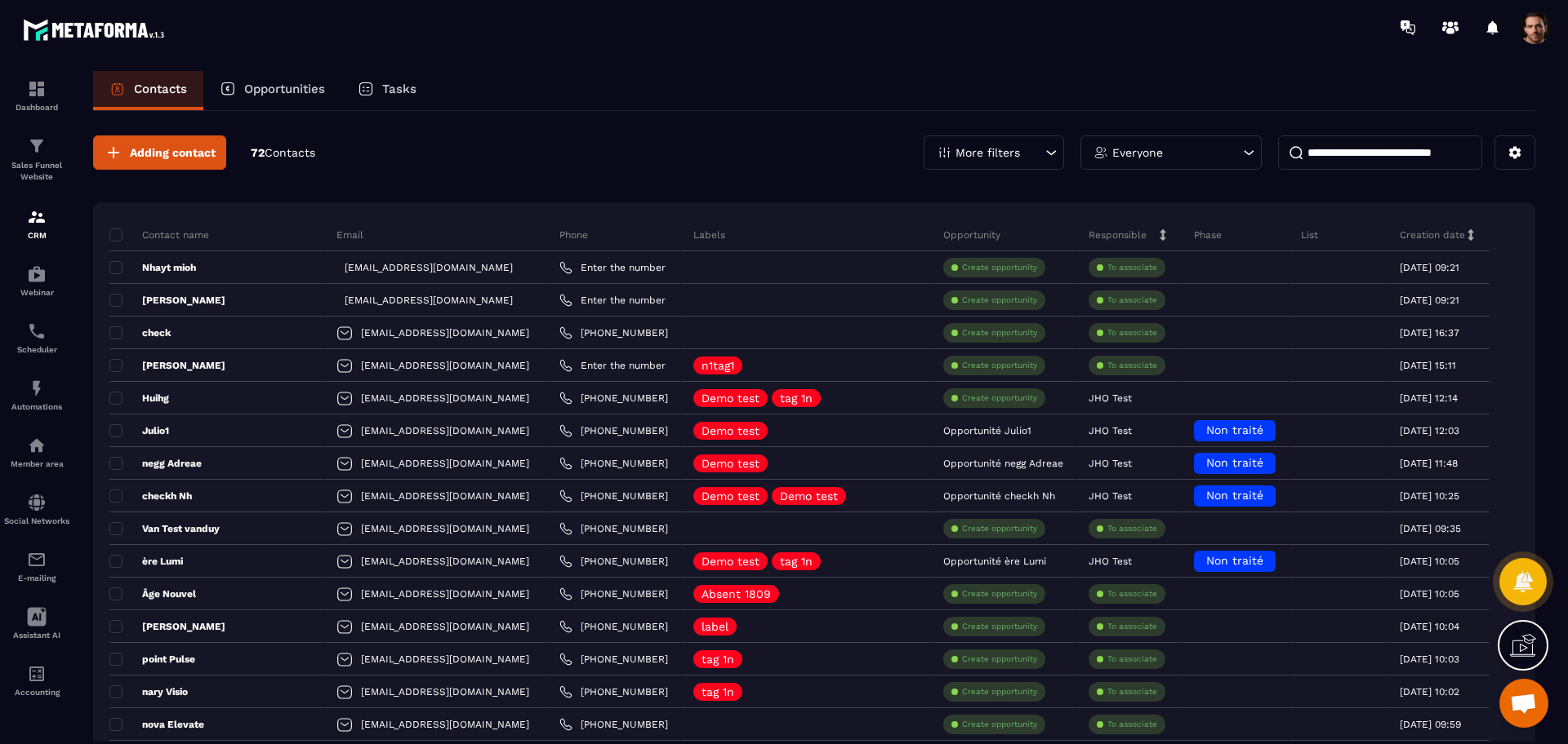
click at [979, 156] on p "More filters" at bounding box center [987, 152] width 65 height 12
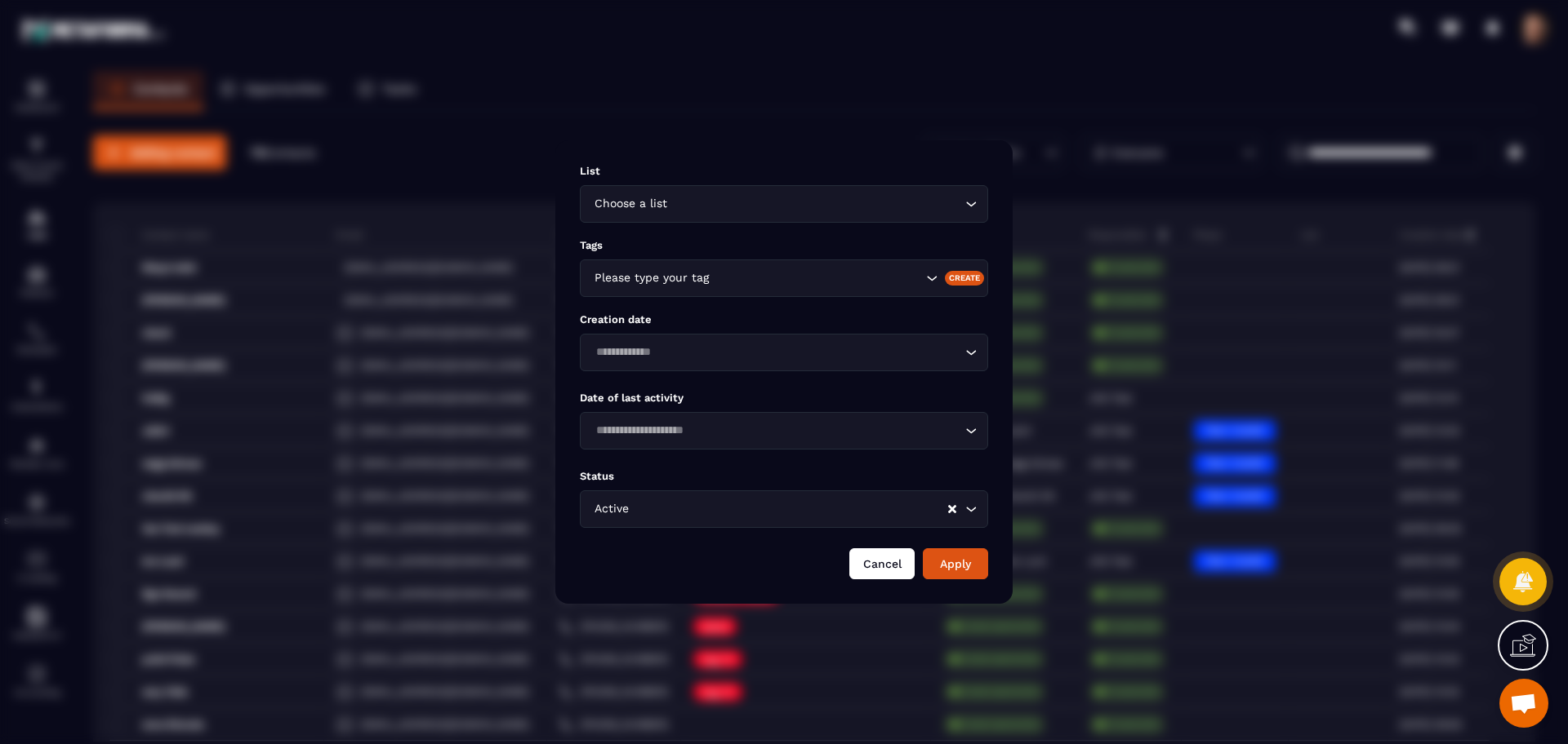
click at [898, 565] on button "Cancel" at bounding box center [882, 564] width 66 height 31
